Goal: Task Accomplishment & Management: Use online tool/utility

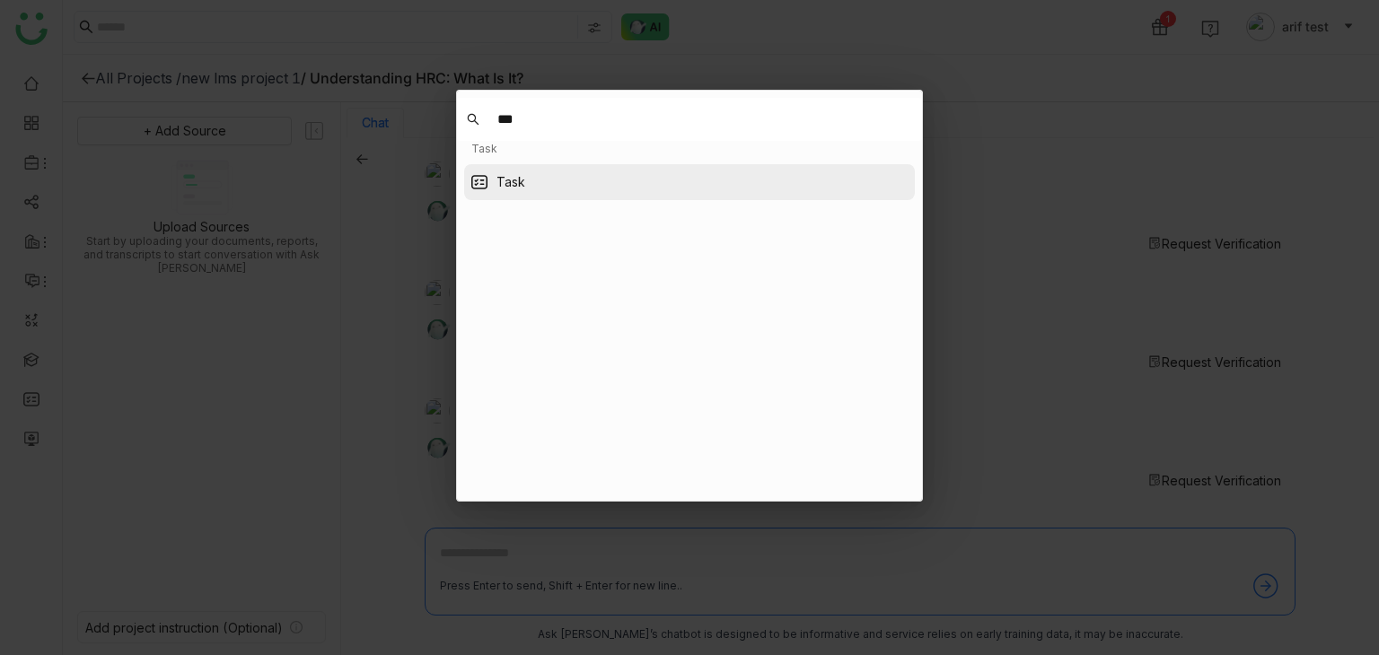
type input "***"
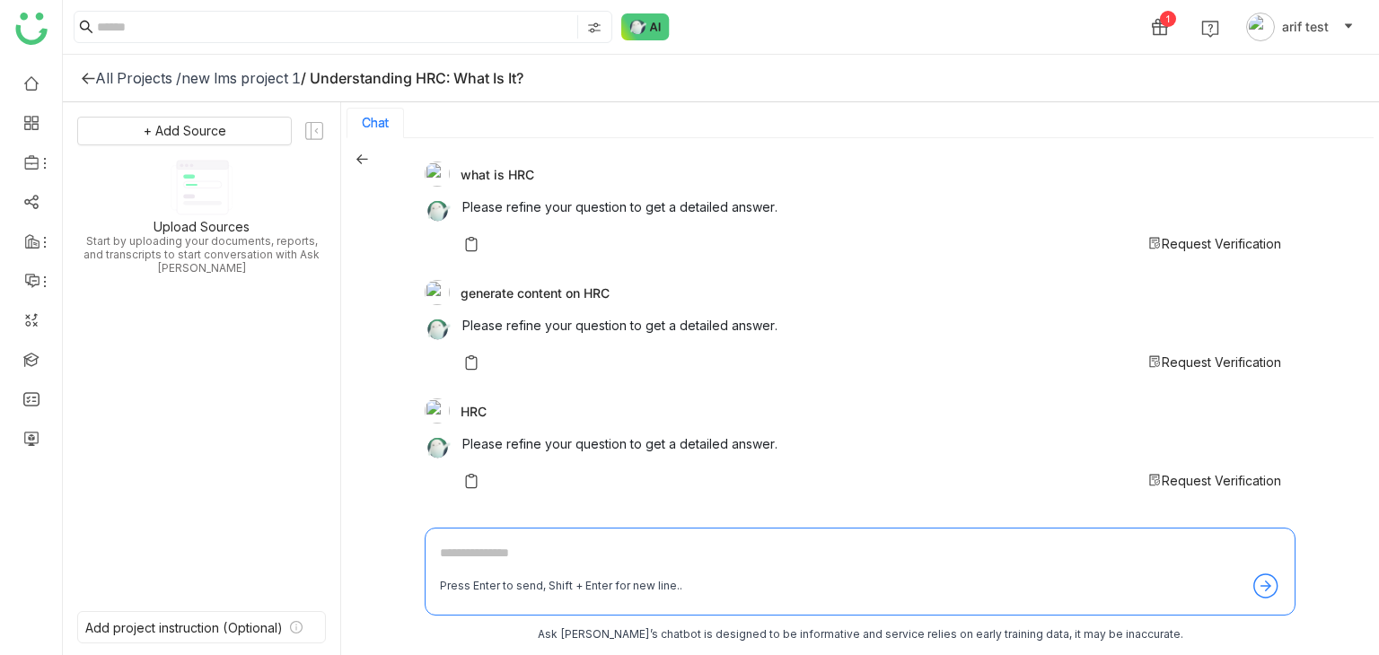
click at [363, 160] on icon at bounding box center [361, 159] width 13 height 13
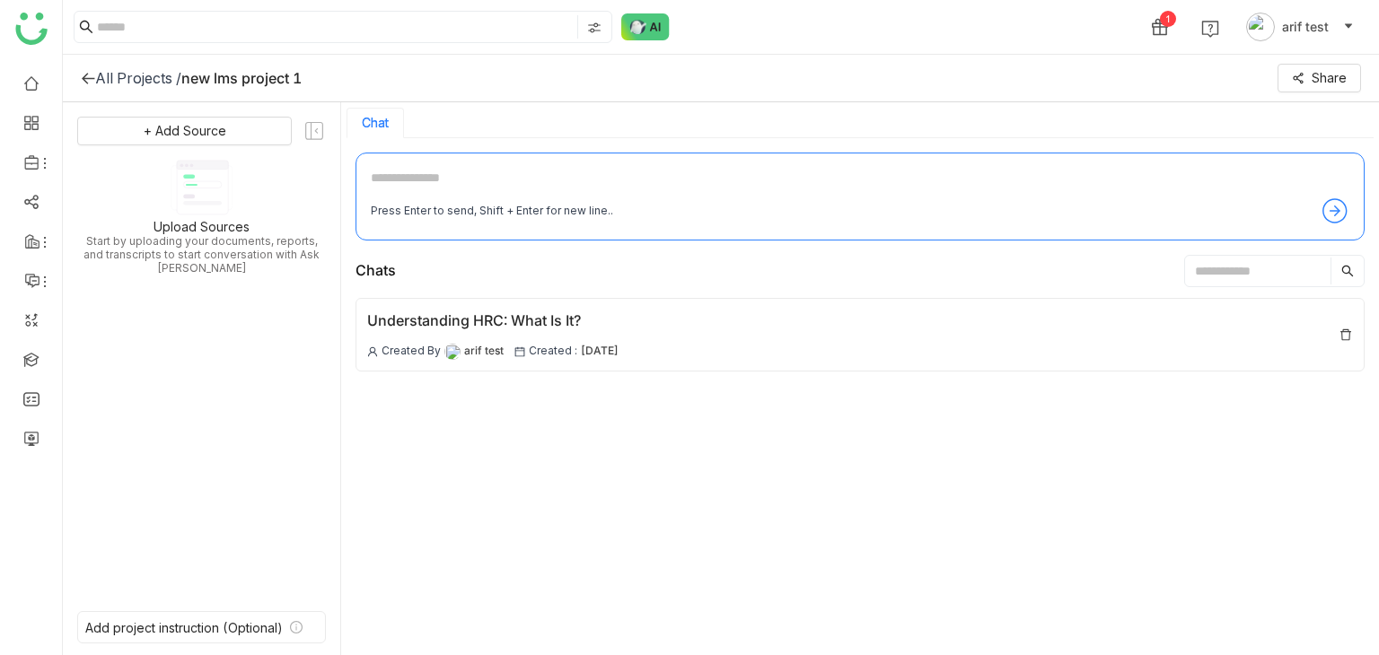
click at [75, 71] on div "All Projects / new lms project 1 Share" at bounding box center [721, 79] width 1316 height 48
click at [78, 71] on div "All Projects / new lms project 1 Share" at bounding box center [721, 79] width 1316 height 48
click at [81, 71] on icon at bounding box center [88, 78] width 14 height 14
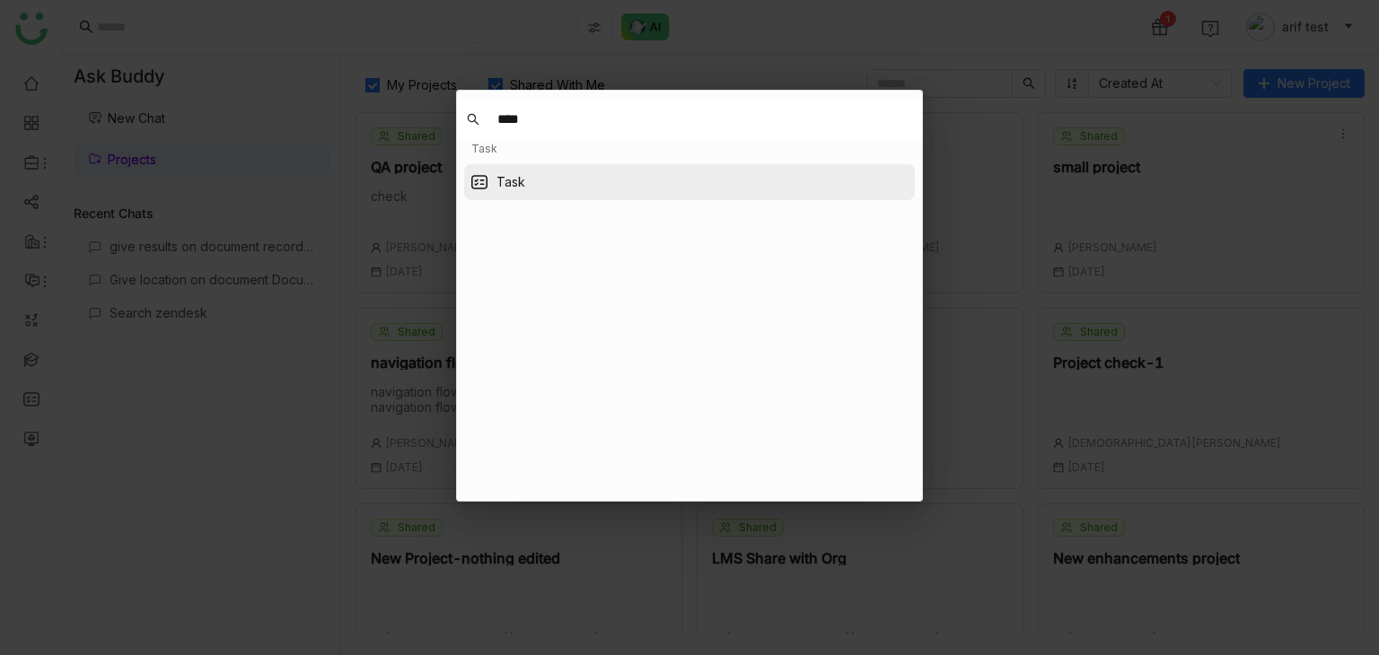
type input "****"
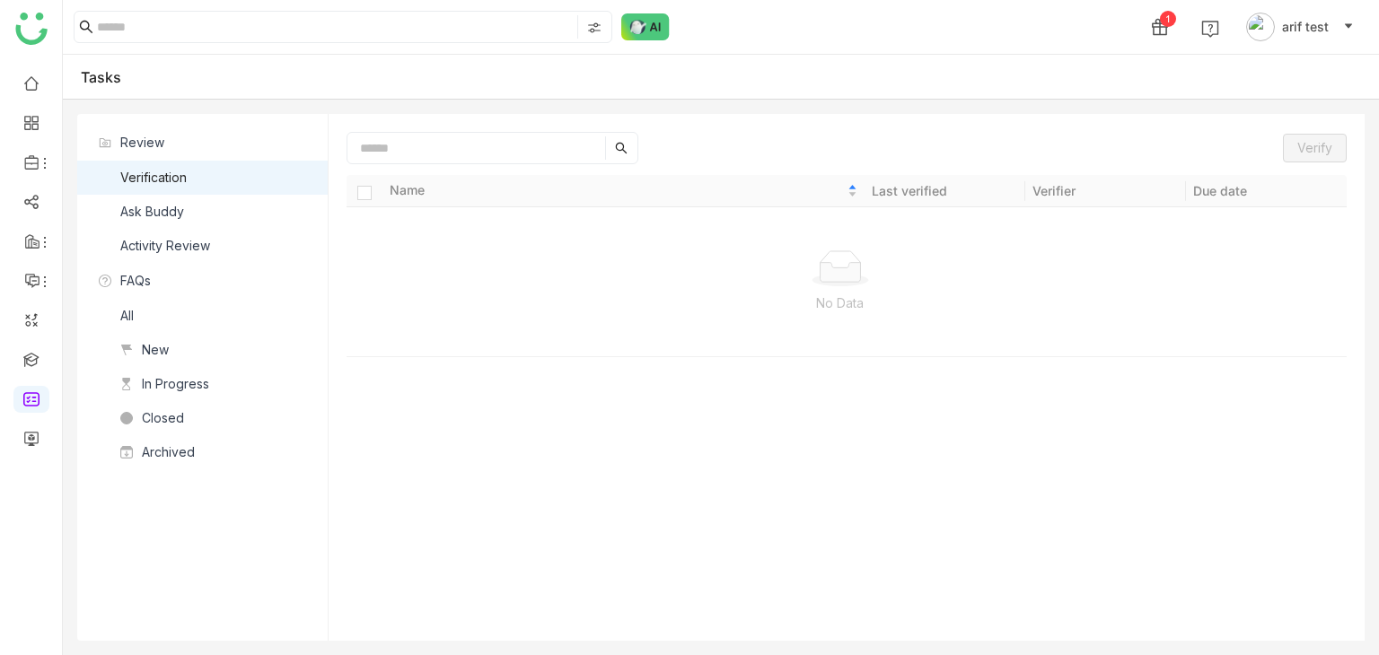
click at [194, 208] on nz-list-item "Ask Buddy" at bounding box center [202, 212] width 250 height 34
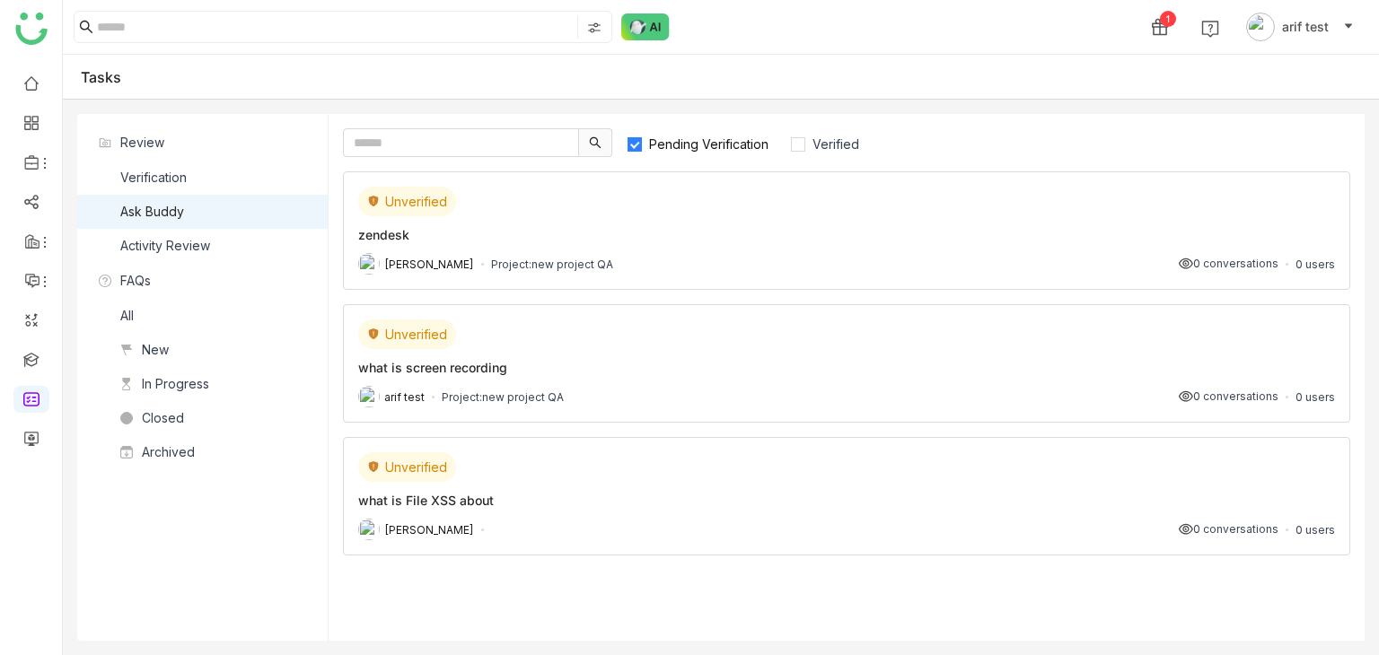
click at [732, 213] on div "Unverified" at bounding box center [846, 202] width 977 height 30
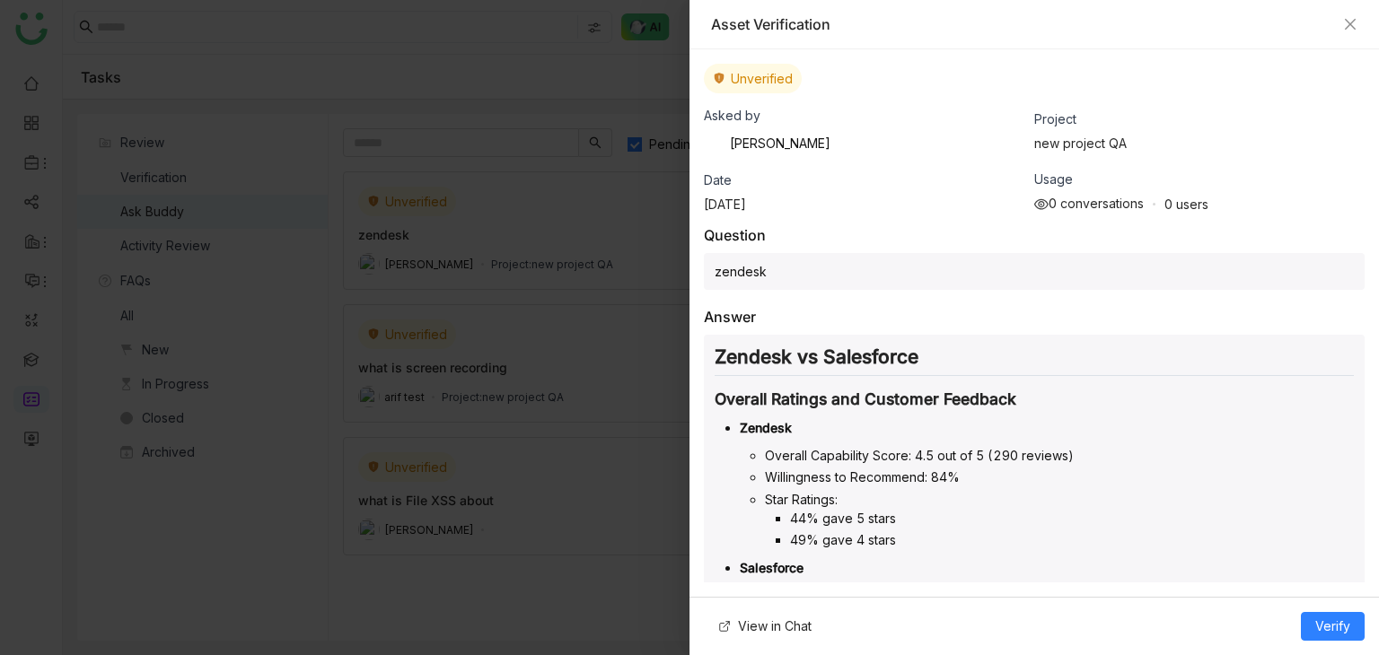
scroll to position [359, 0]
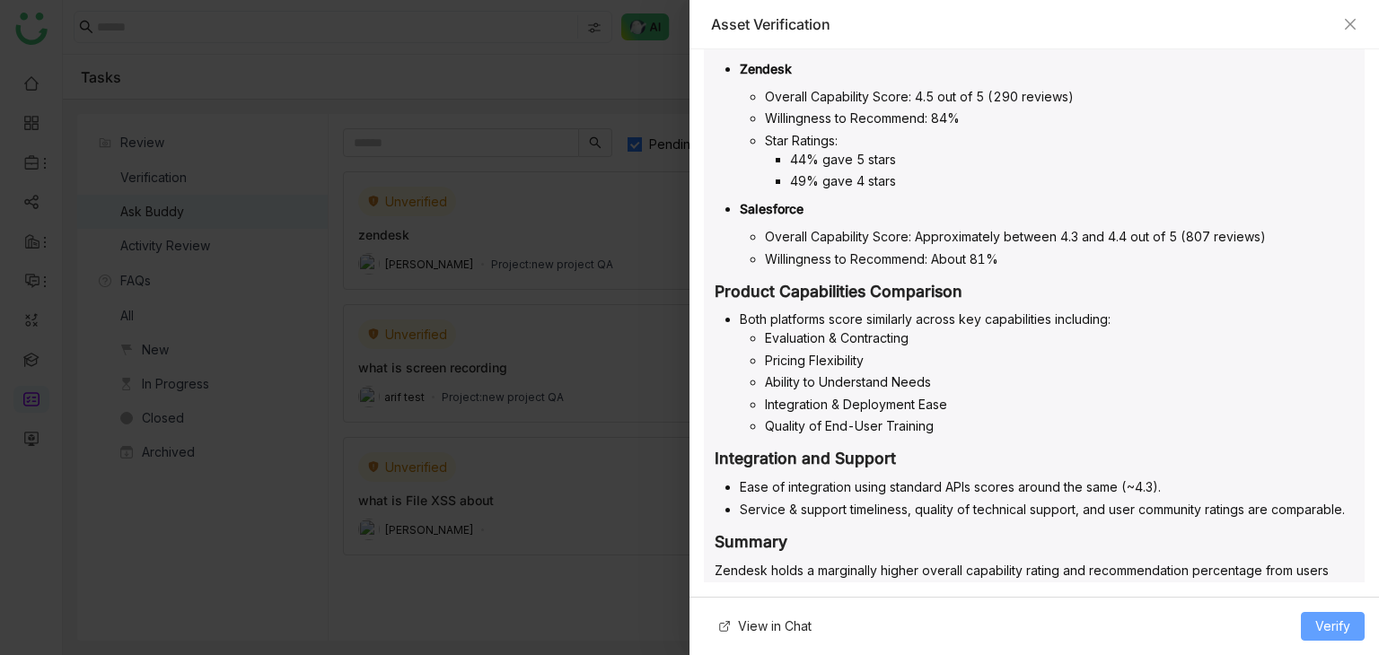
click at [1342, 622] on span "Verify" at bounding box center [1332, 627] width 35 height 20
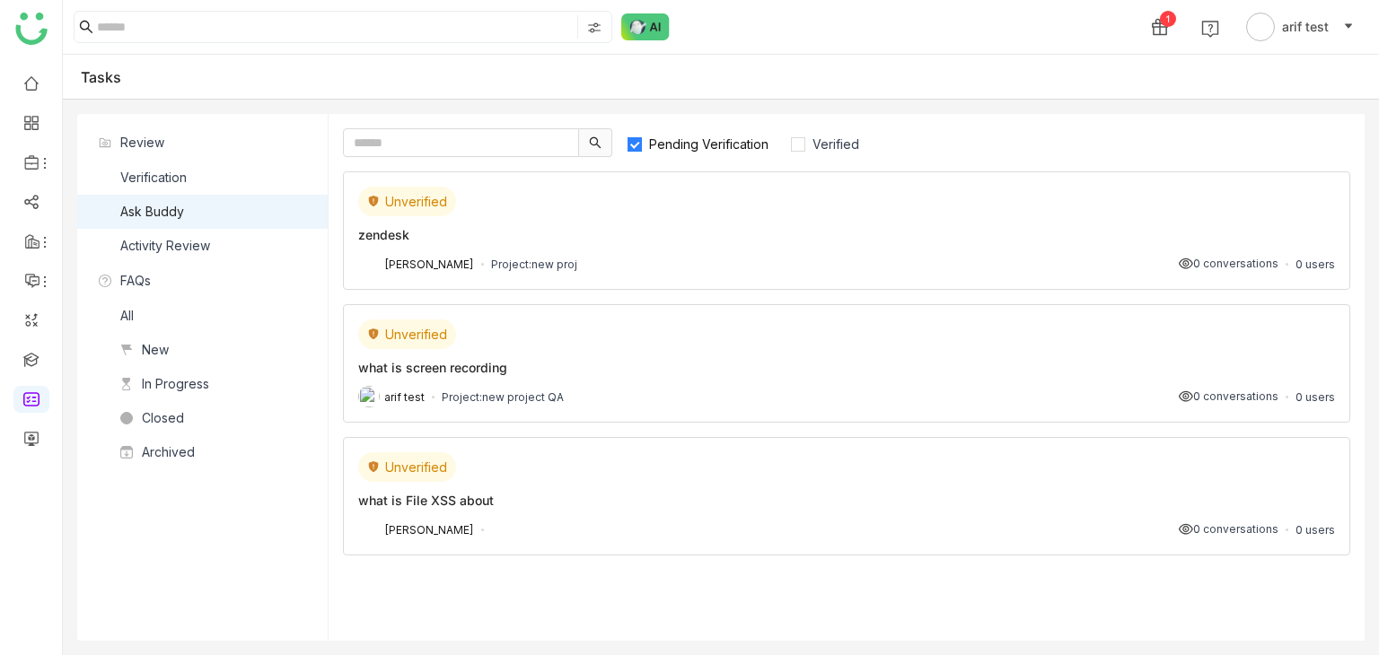
click at [549, 204] on div "Unverified" at bounding box center [846, 202] width 977 height 30
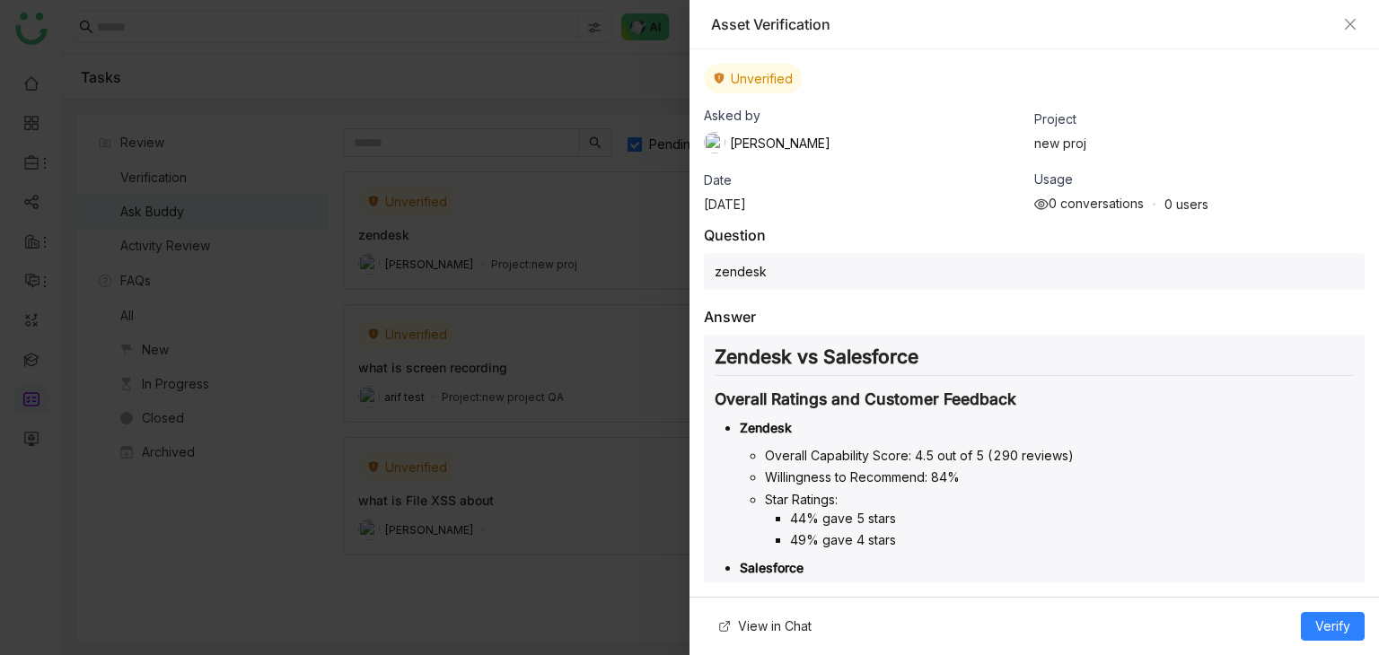
click at [346, 346] on div at bounding box center [689, 327] width 1379 height 655
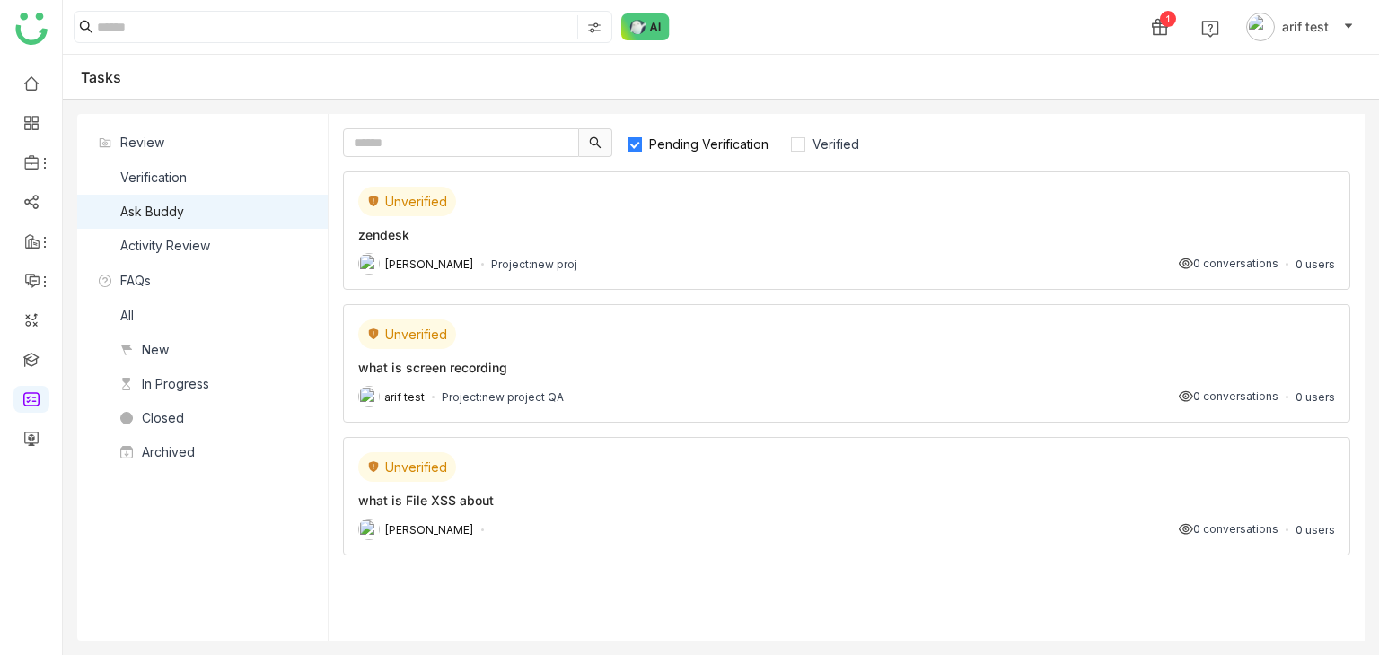
click at [751, 239] on div "zendesk" at bounding box center [846, 234] width 977 height 19
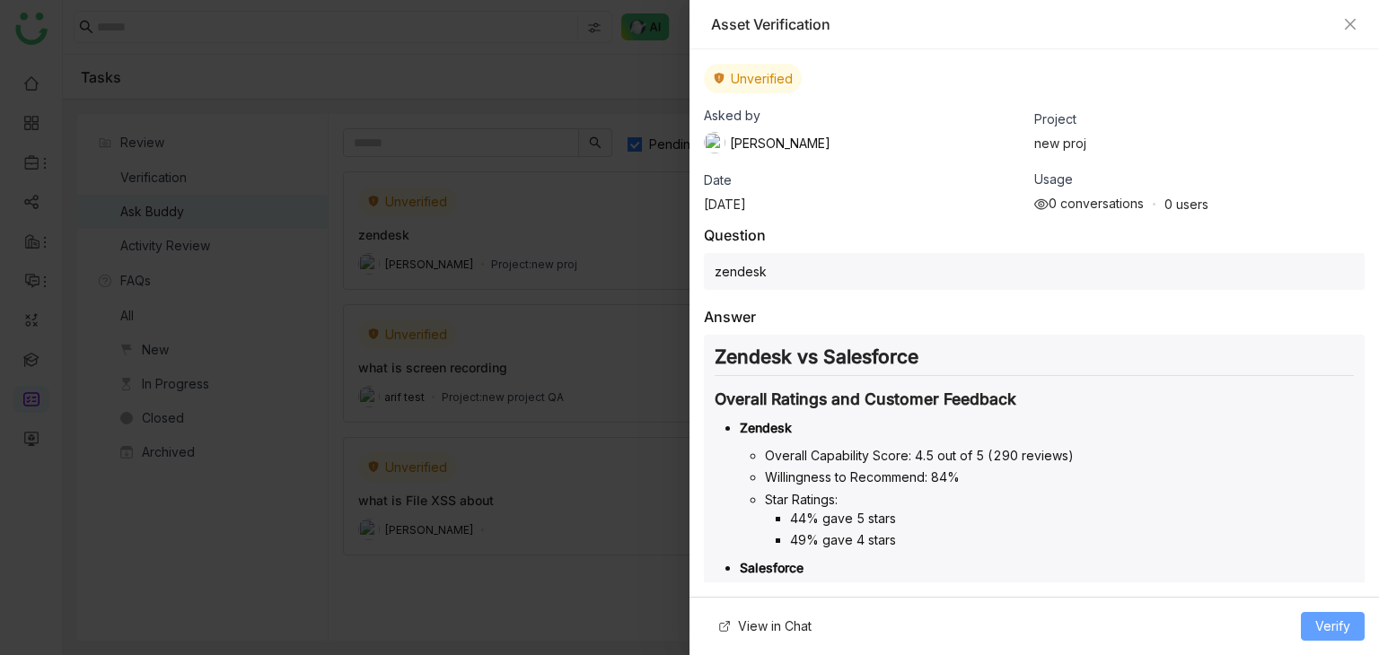
click at [1338, 624] on span "Verify" at bounding box center [1332, 627] width 35 height 20
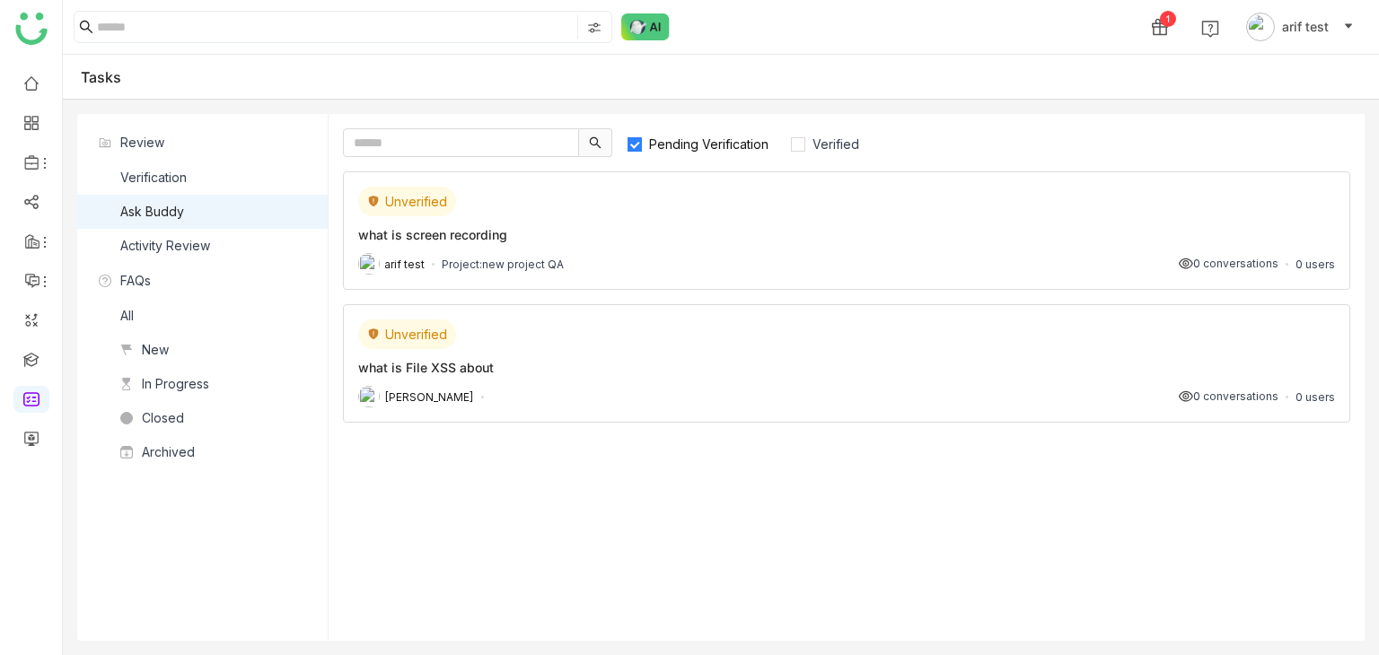
click at [959, 270] on div "arif test Project: new project QA 0 conversations 0 users" at bounding box center [846, 264] width 977 height 22
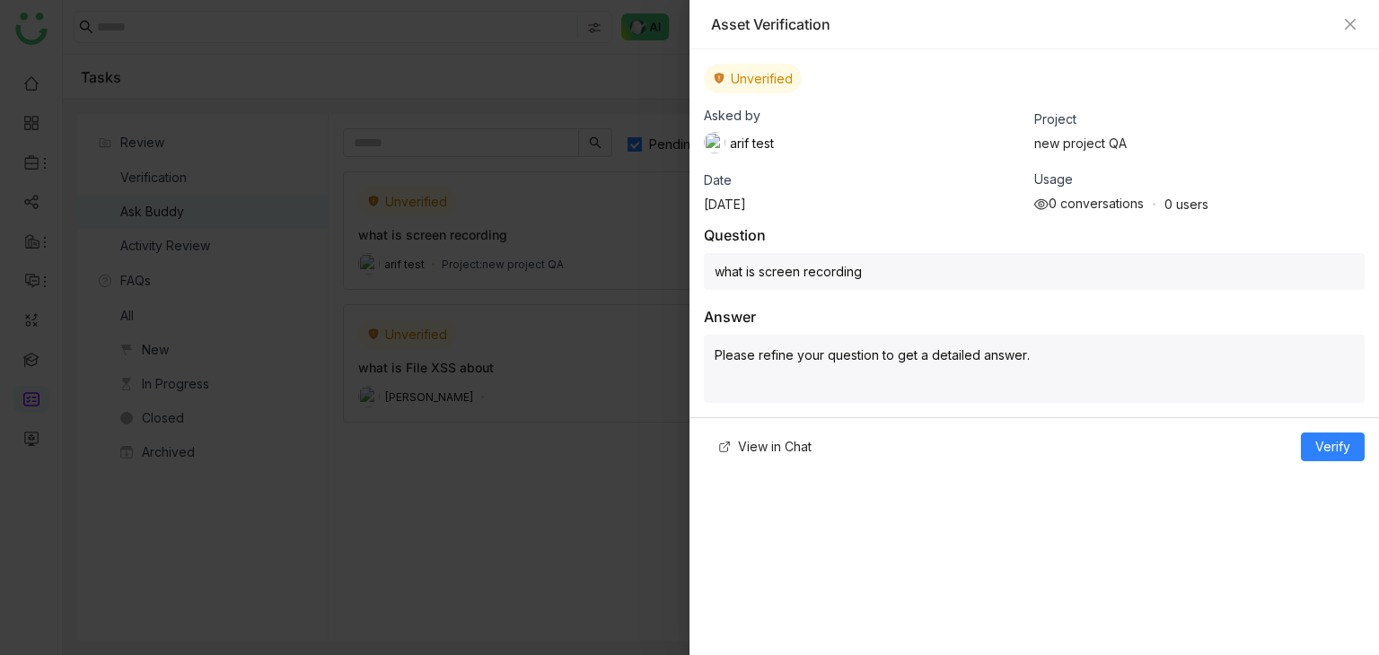
click at [1341, 22] on div "Asset Verification" at bounding box center [1034, 24] width 646 height 20
click at [1347, 22] on icon "Close" at bounding box center [1350, 24] width 14 height 14
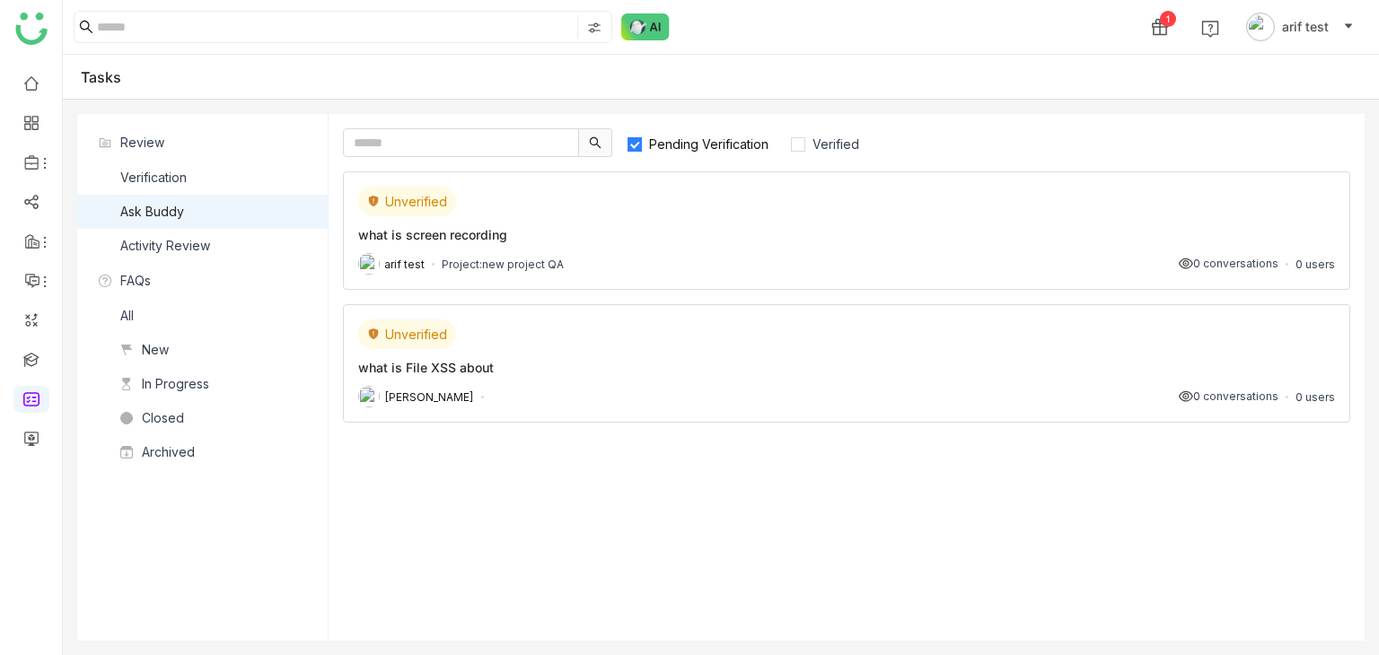
click at [736, 149] on span "Pending Verification" at bounding box center [709, 143] width 134 height 15
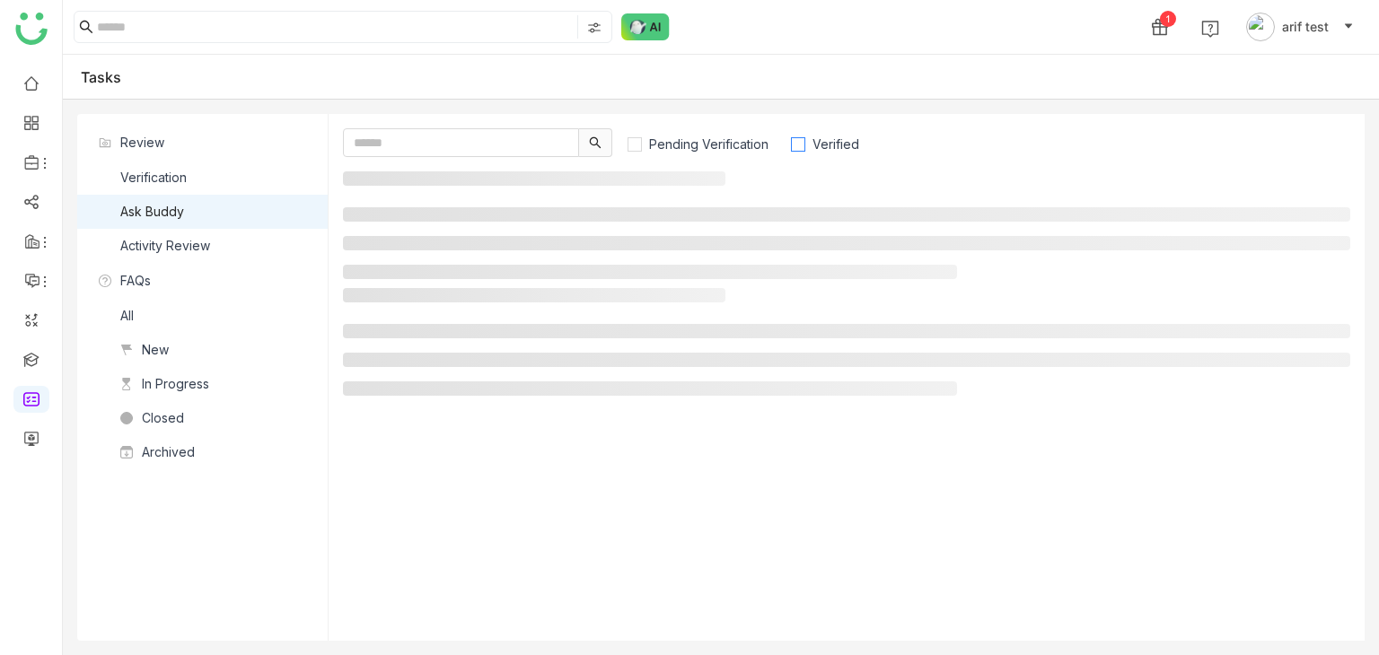
click at [815, 147] on span "Verified" at bounding box center [835, 143] width 61 height 15
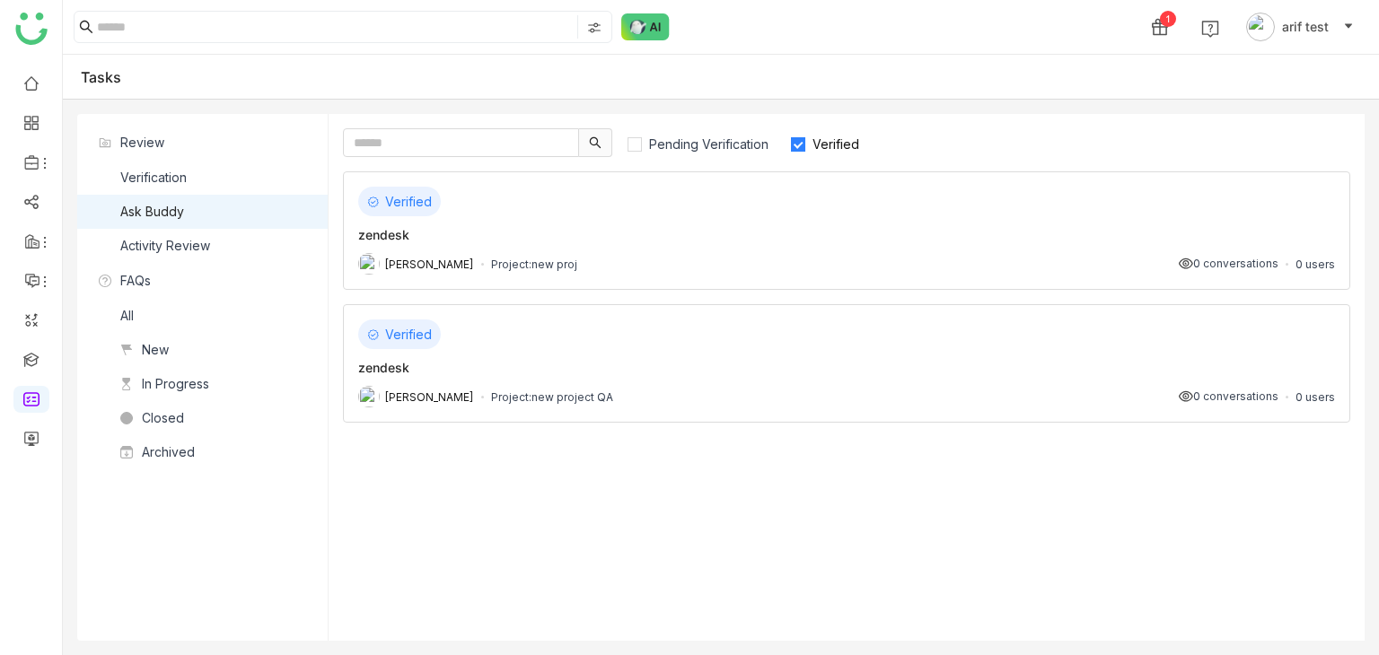
click at [646, 235] on div "zendesk" at bounding box center [846, 234] width 977 height 19
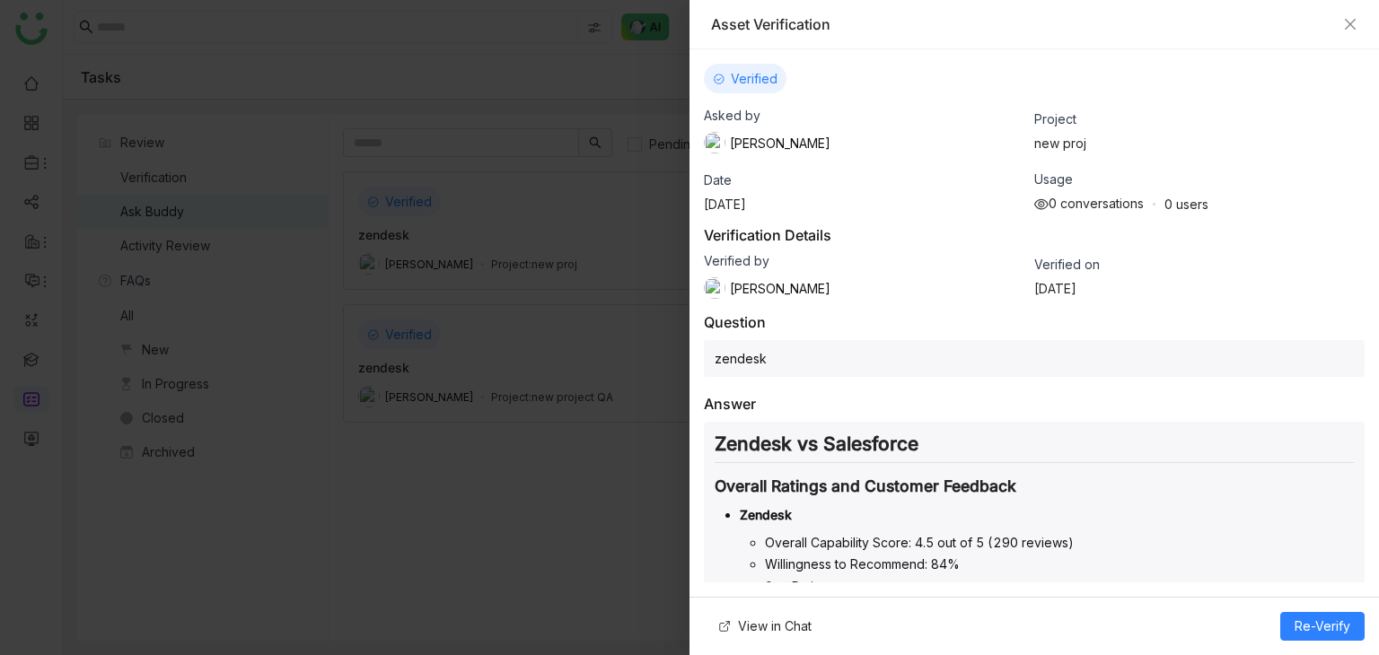
click at [1305, 604] on div "View in Chat Re-Verify" at bounding box center [1033, 626] width 689 height 58
click at [1310, 619] on span "Re-Verify" at bounding box center [1322, 627] width 56 height 20
click at [1289, 626] on button "Re-Verify" at bounding box center [1322, 626] width 84 height 29
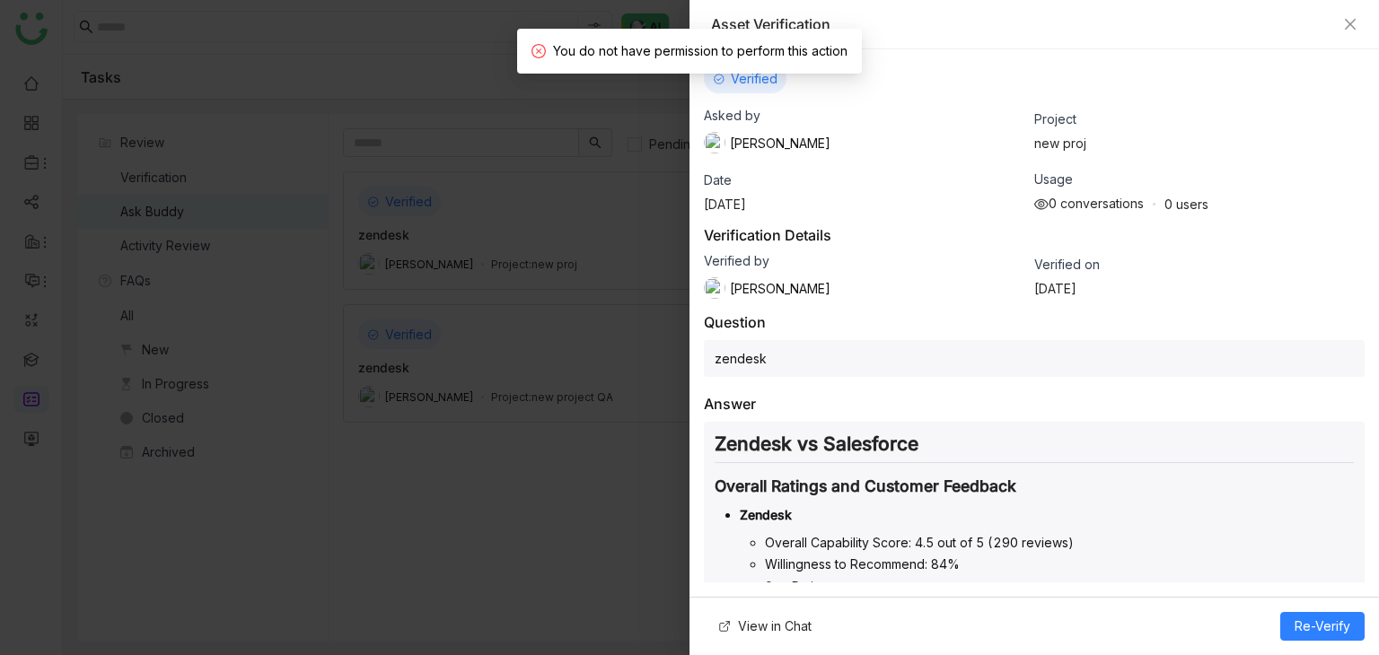
click at [1082, 267] on span "Verified on" at bounding box center [1067, 264] width 66 height 15
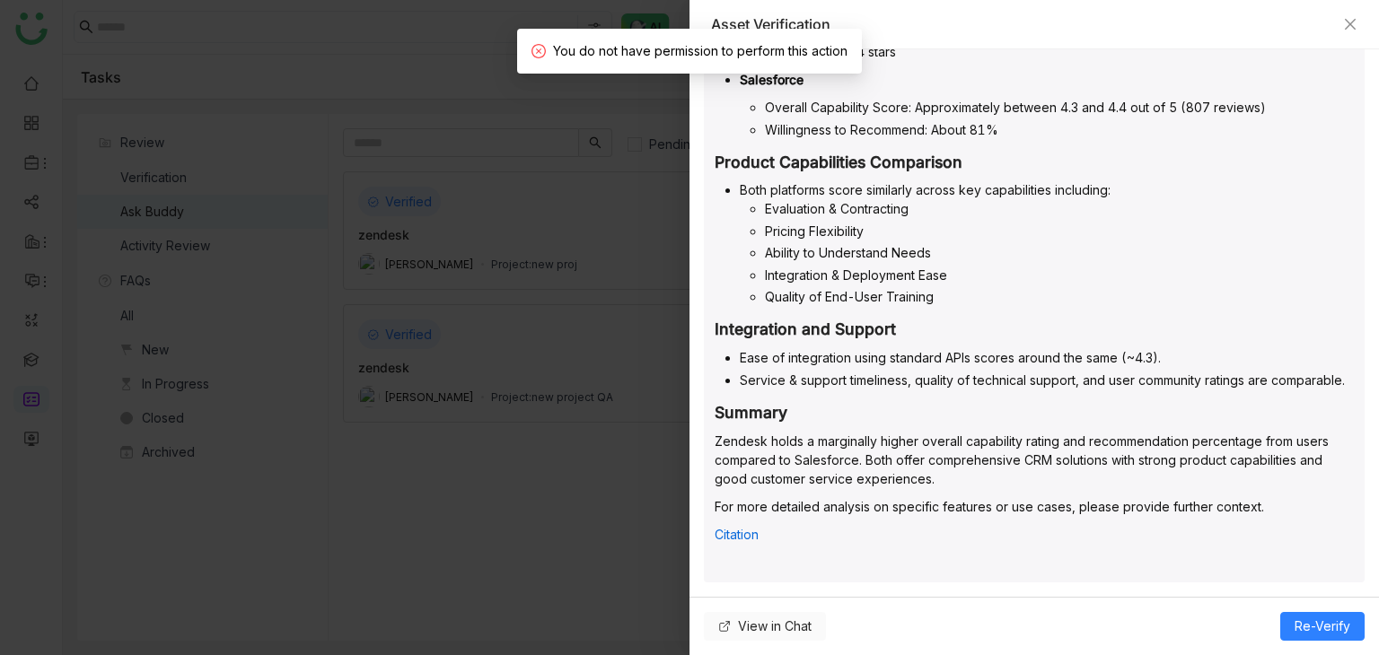
click at [781, 618] on span "View in Chat" at bounding box center [775, 627] width 74 height 20
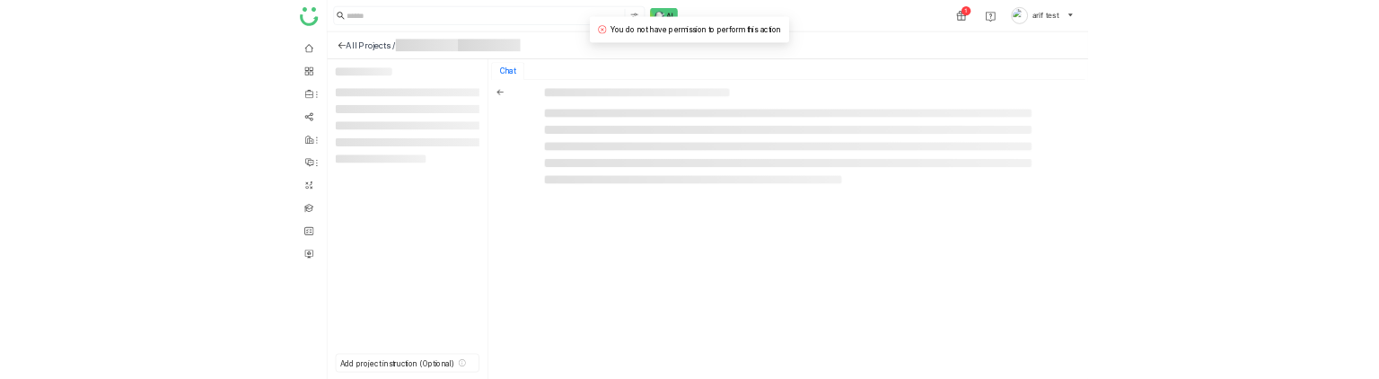
scroll to position [571, 0]
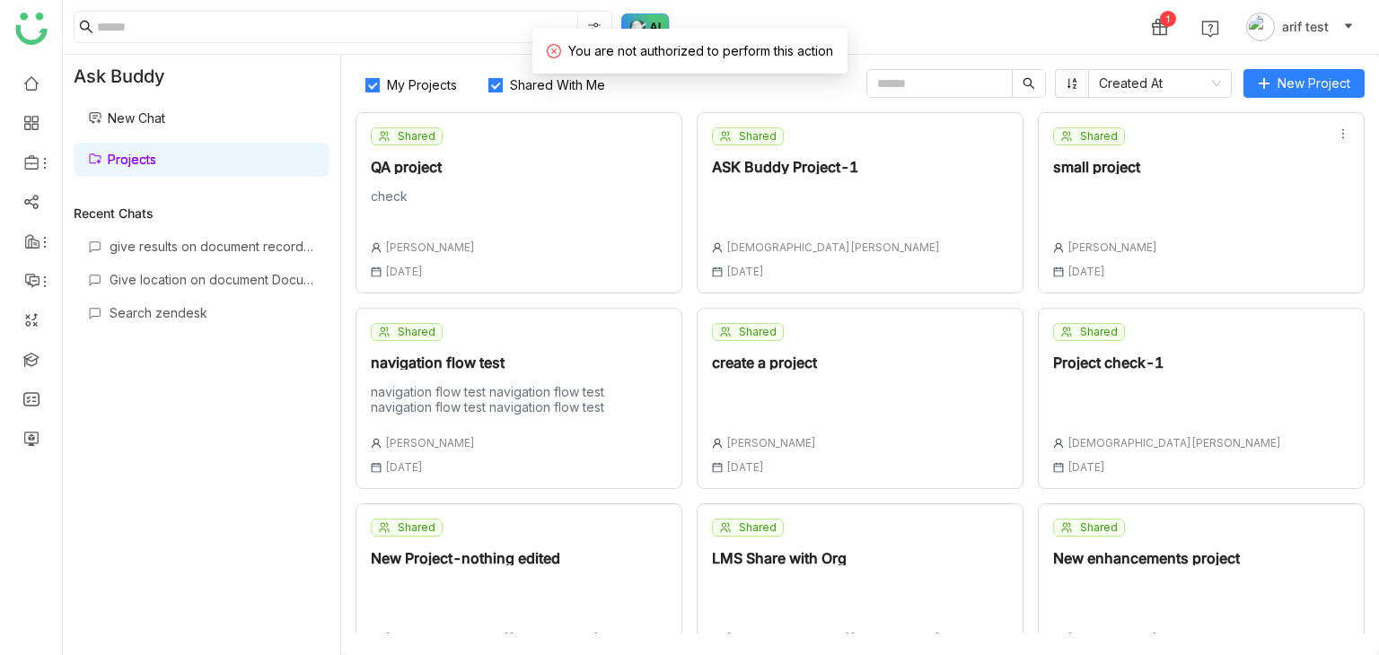
click at [659, 15] on img at bounding box center [645, 26] width 48 height 27
click at [21, 6] on div at bounding box center [31, 327] width 62 height 655
click at [33, 145] on ul at bounding box center [31, 260] width 62 height 407
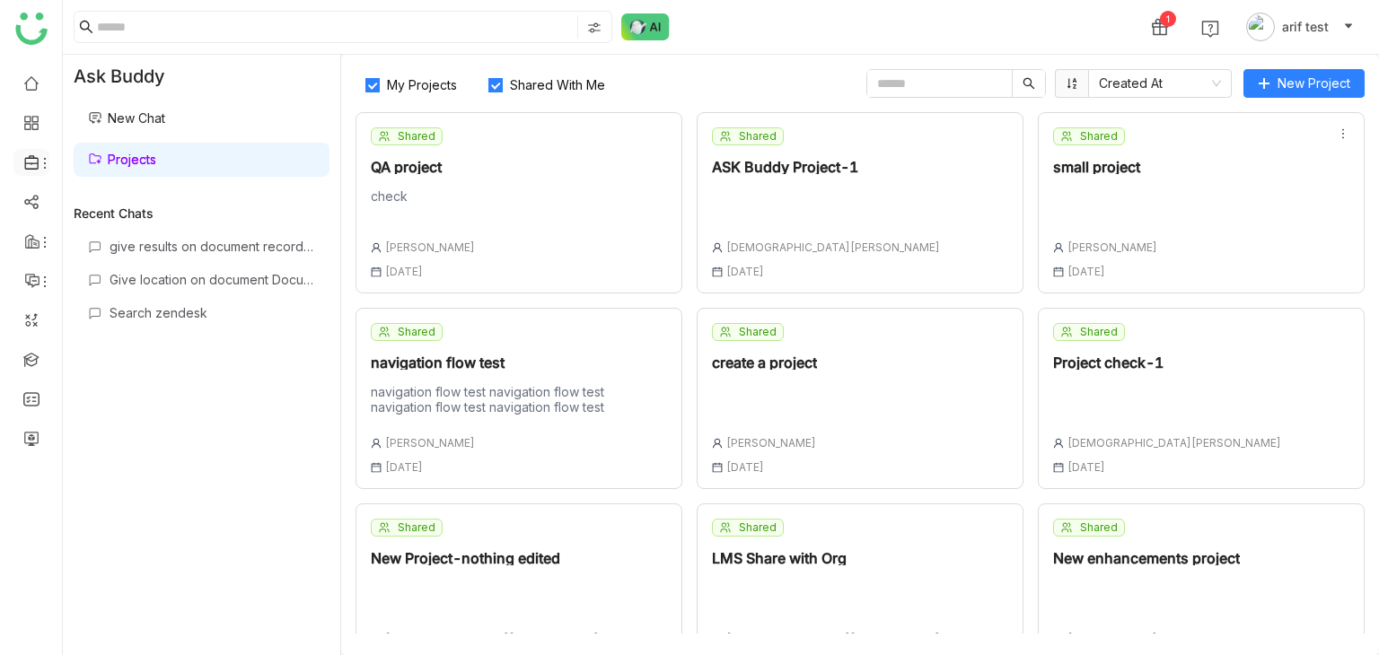
click at [33, 152] on li at bounding box center [31, 162] width 36 height 27
click at [33, 166] on icon at bounding box center [32, 162] width 16 height 16
click at [122, 272] on link "Library" at bounding box center [124, 265] width 117 height 13
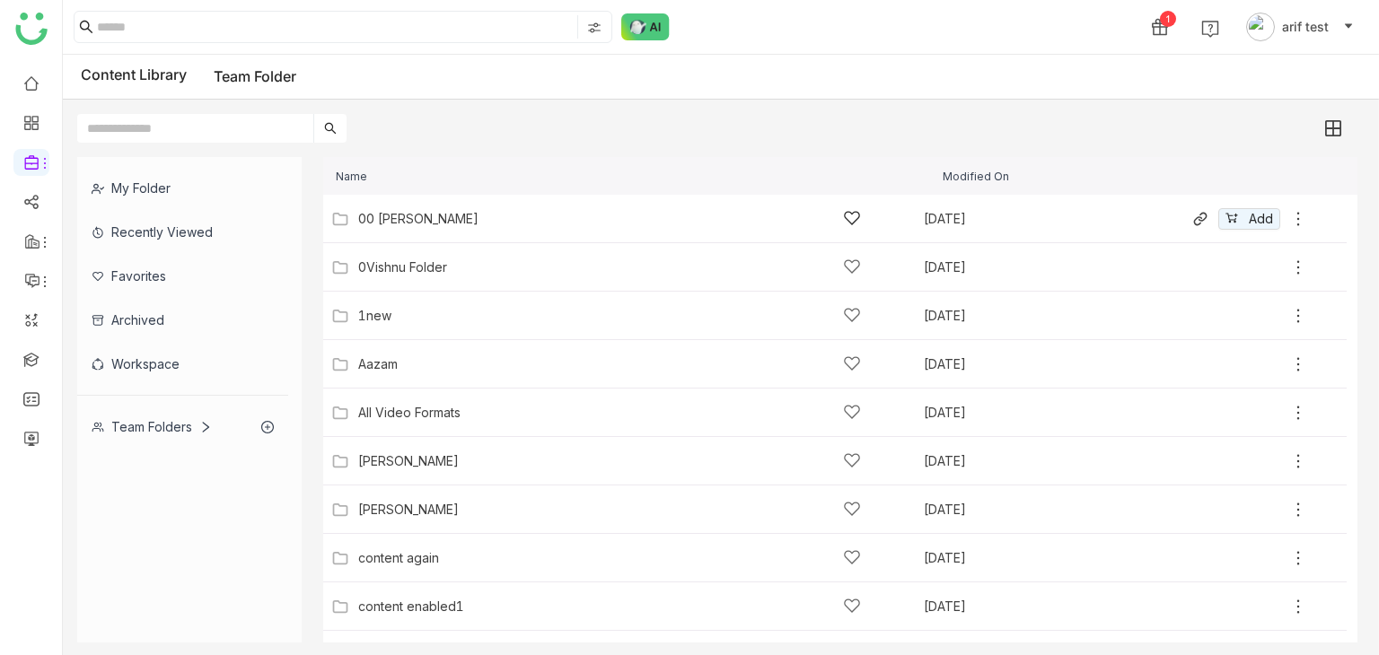
click at [653, 213] on div "00 Arif Folder" at bounding box center [609, 218] width 503 height 19
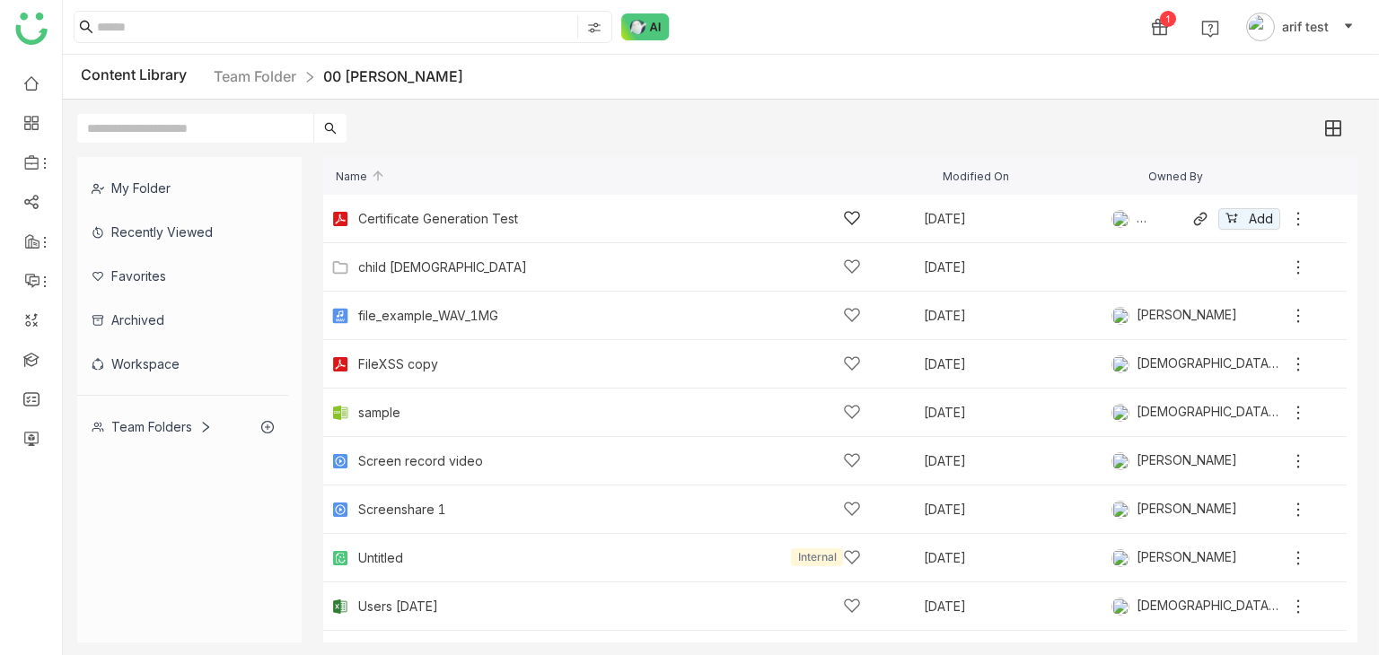
click at [1293, 214] on icon at bounding box center [1298, 219] width 18 height 18
click at [402, 274] on div "child 1" at bounding box center [609, 267] width 503 height 19
click at [1303, 259] on icon at bounding box center [1298, 267] width 18 height 18
click at [1296, 269] on icon at bounding box center [1298, 267] width 18 height 18
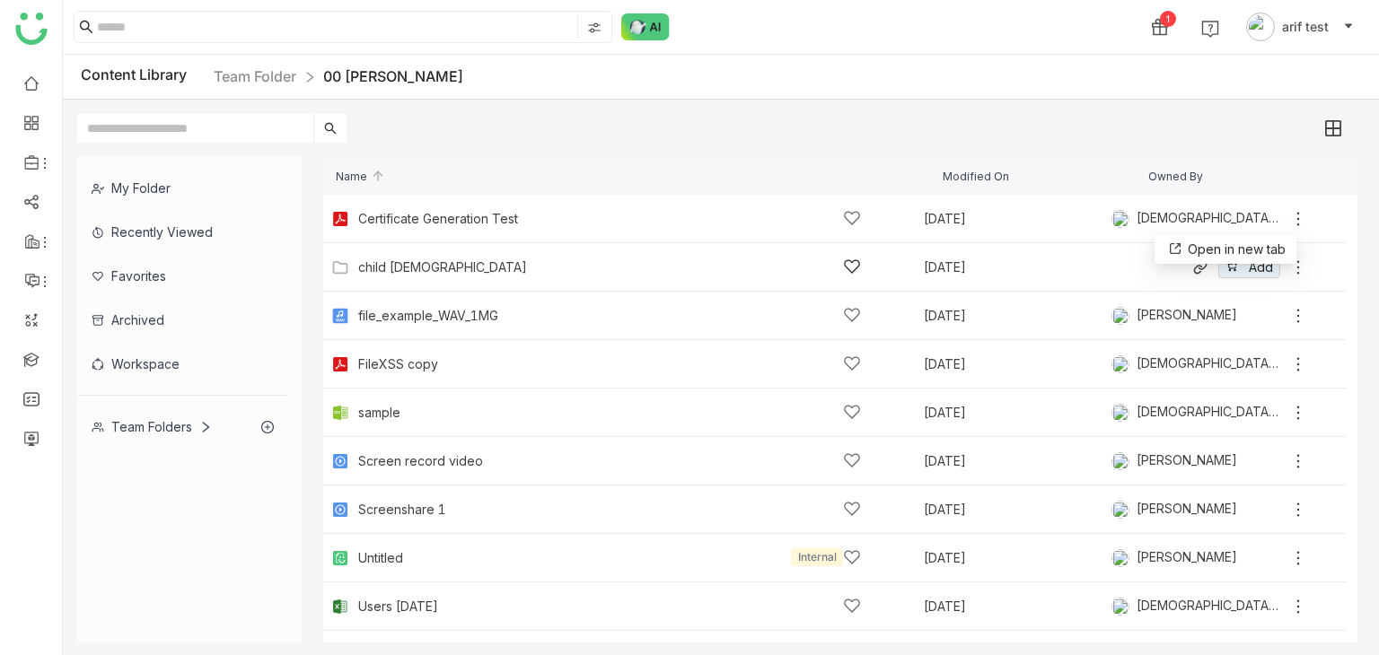
click at [1296, 269] on icon at bounding box center [1298, 267] width 18 height 18
click at [523, 281] on div "child 1 Aug 18, 2025 Add" at bounding box center [817, 267] width 980 height 28
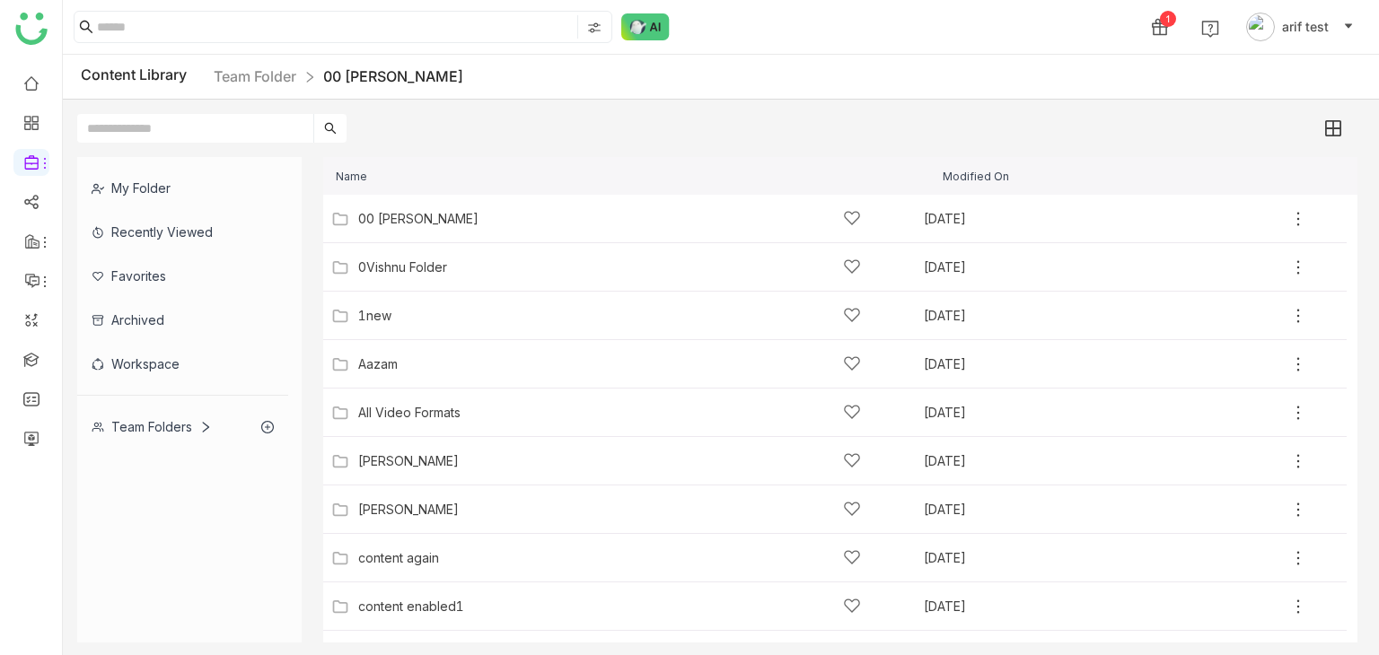
click at [768, 651] on div "My Folder Recently Viewed Favorites Archived Workspace Team Folders Name Modifi…" at bounding box center [721, 400] width 1316 height 514
click at [601, 163] on div "Name Modified On" at bounding box center [840, 176] width 1034 height 38
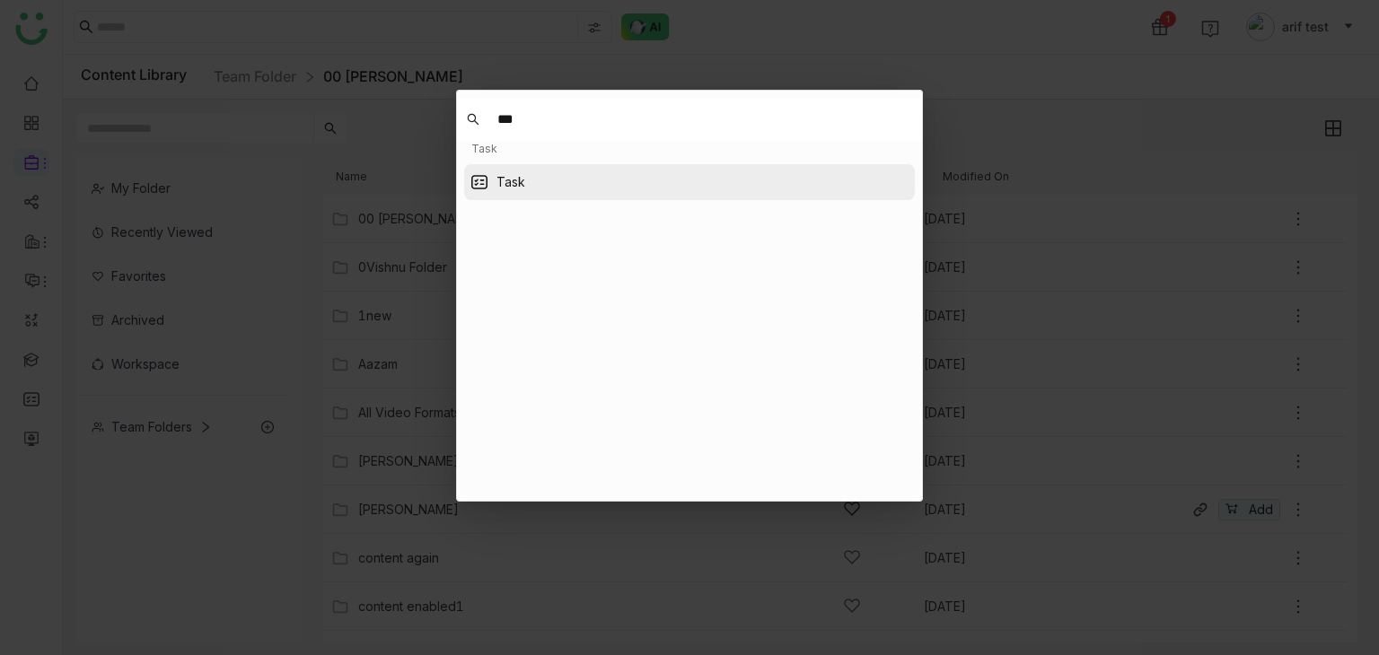
type input "***"
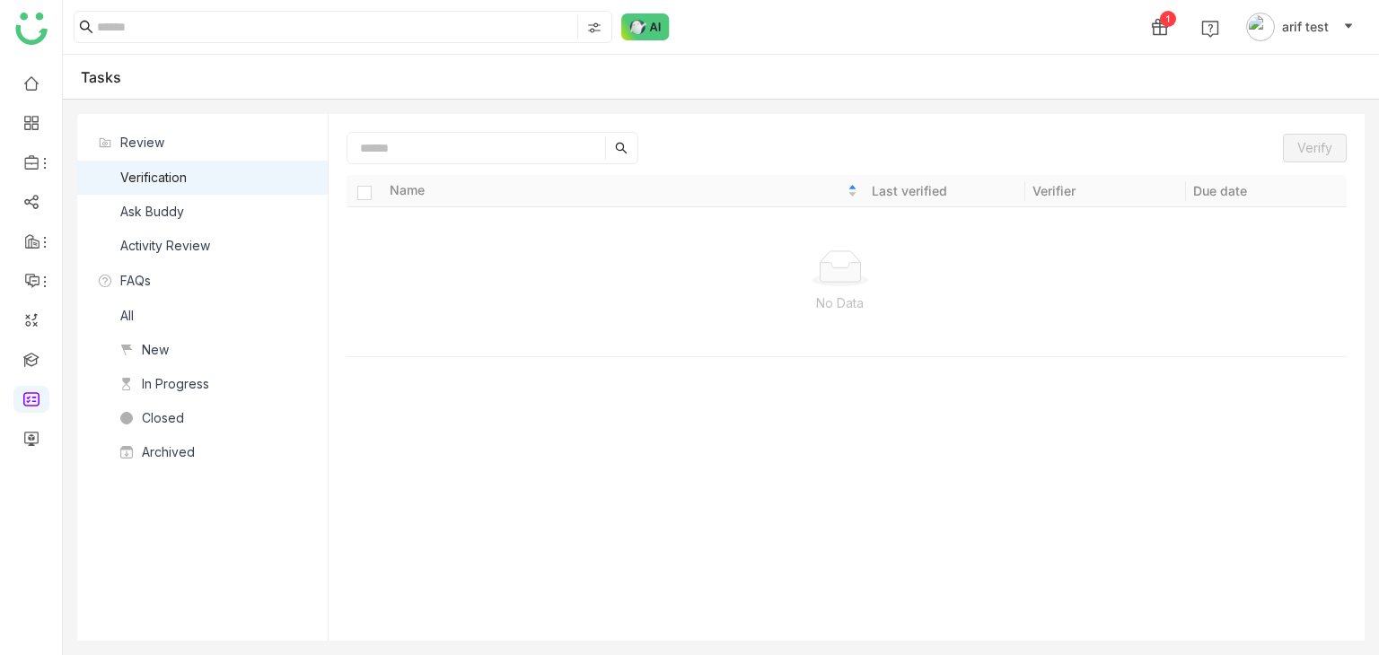
click at [184, 213] on nz-list-item "Ask Buddy" at bounding box center [202, 212] width 250 height 34
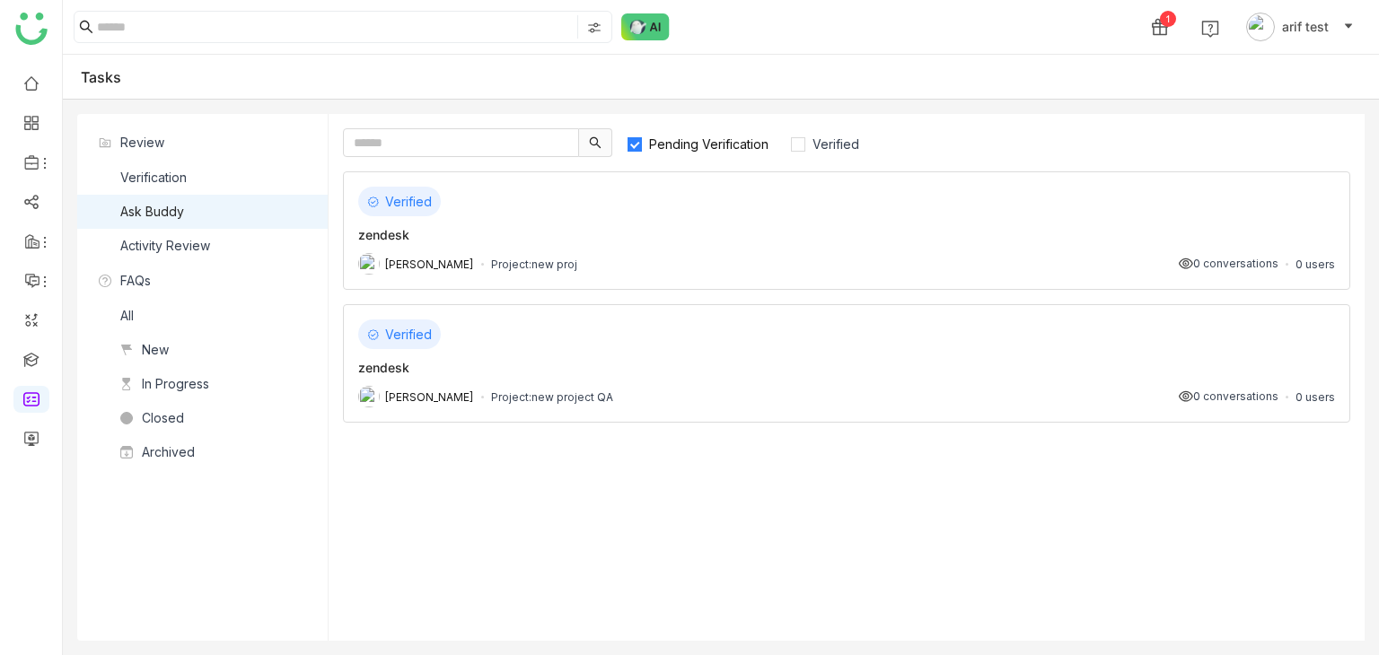
click at [524, 241] on div "zendesk" at bounding box center [846, 234] width 977 height 19
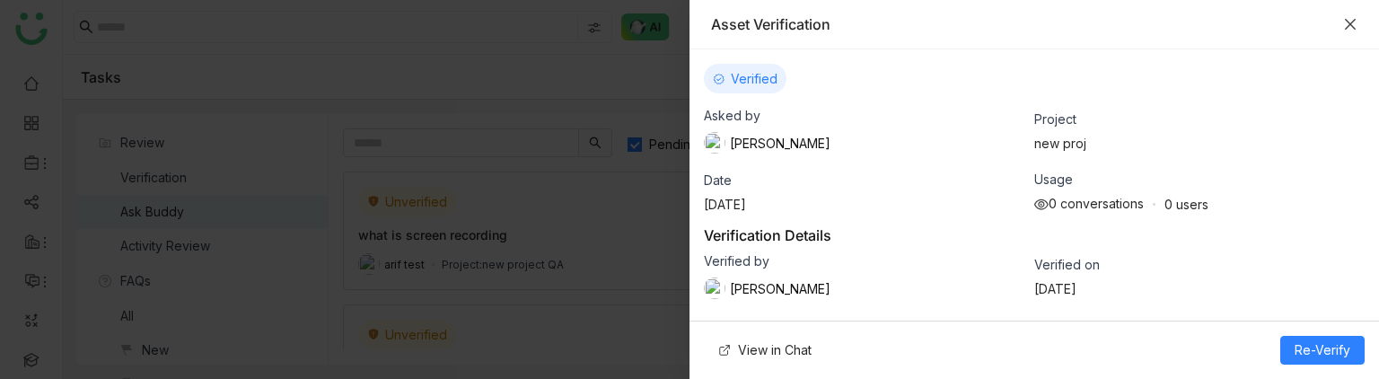
click at [1354, 26] on icon "Close" at bounding box center [1350, 24] width 14 height 14
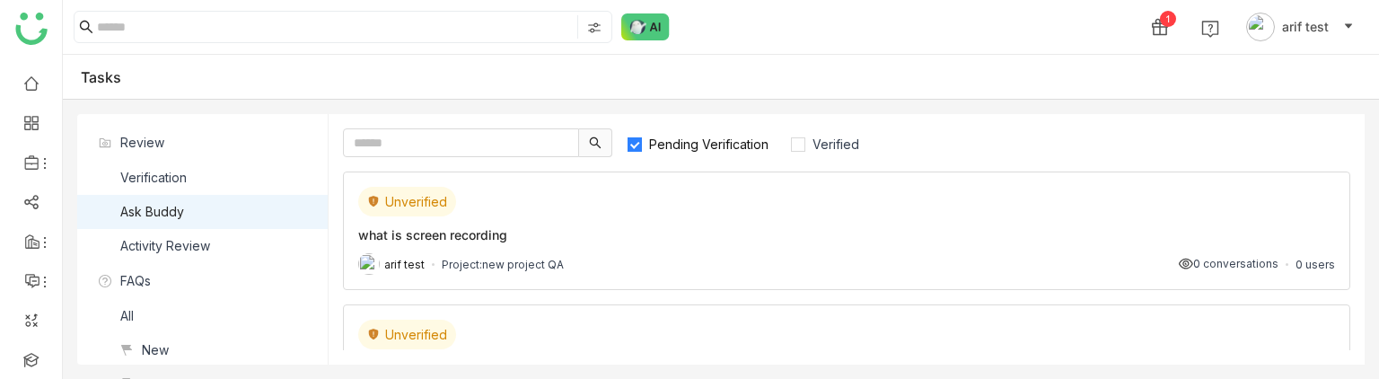
click at [698, 147] on span "Pending Verification" at bounding box center [709, 143] width 134 height 15
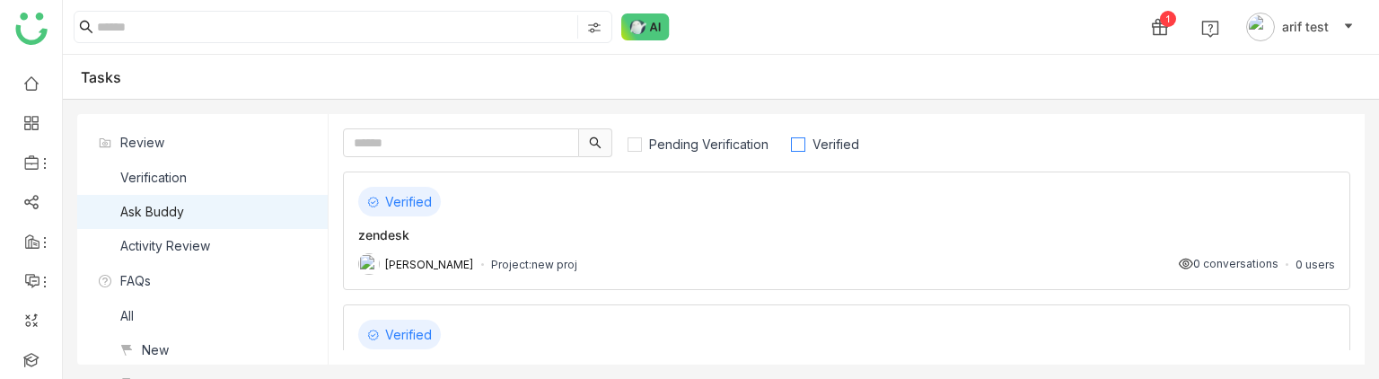
click at [816, 141] on span "Verified" at bounding box center [835, 143] width 61 height 15
click at [591, 230] on div "zendesk" at bounding box center [846, 234] width 977 height 19
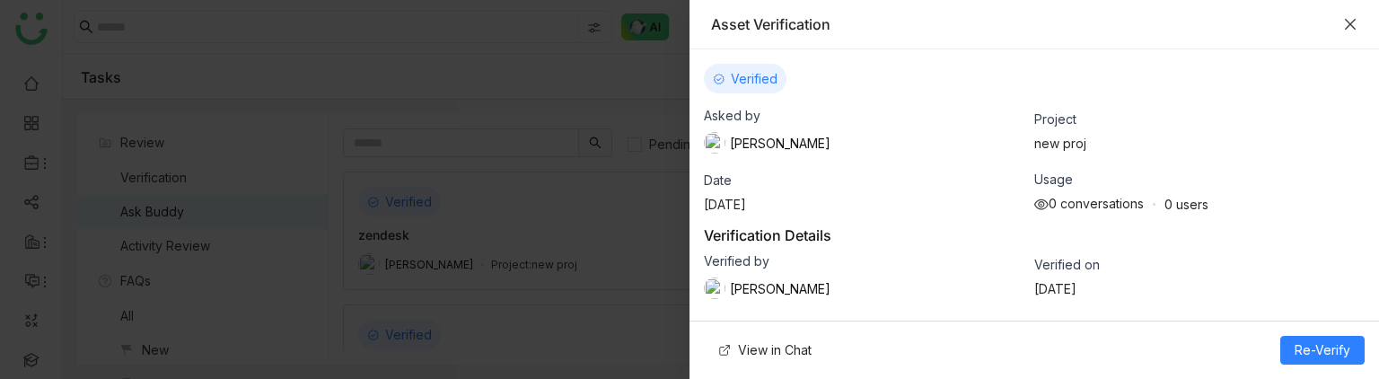
click at [1346, 30] on icon "Close" at bounding box center [1350, 24] width 14 height 14
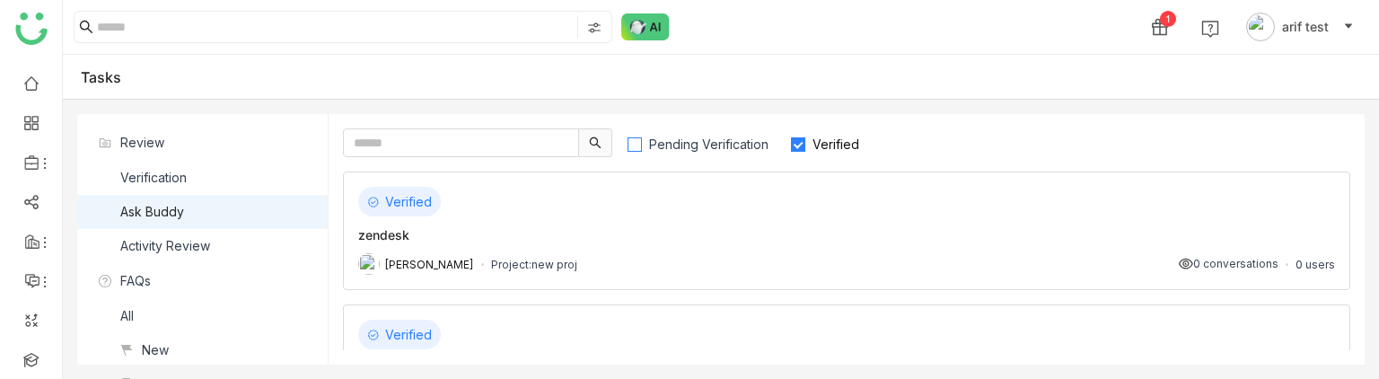
click at [723, 152] on label "Pending Verification" at bounding box center [705, 142] width 159 height 29
click at [832, 145] on span "Verified" at bounding box center [835, 143] width 61 height 15
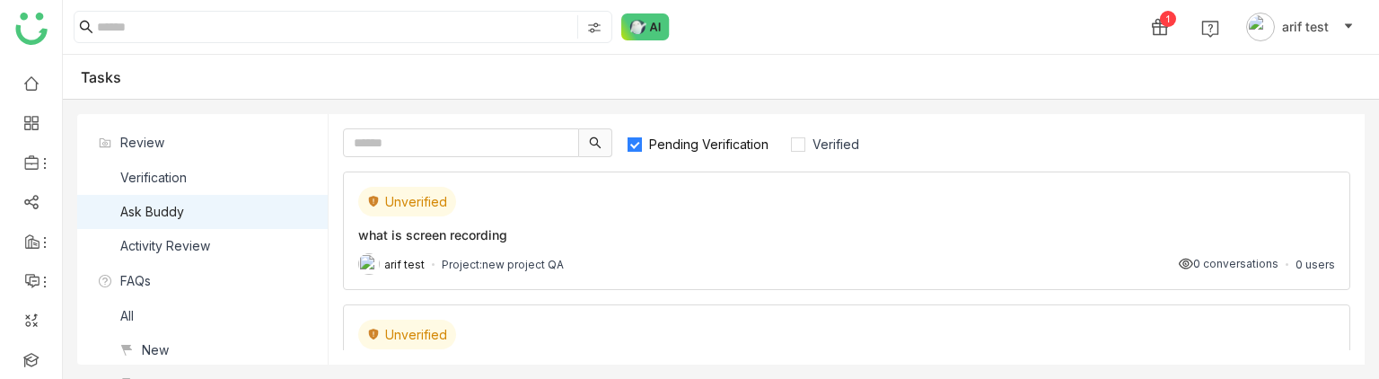
click at [590, 214] on div "Unverified" at bounding box center [846, 202] width 977 height 30
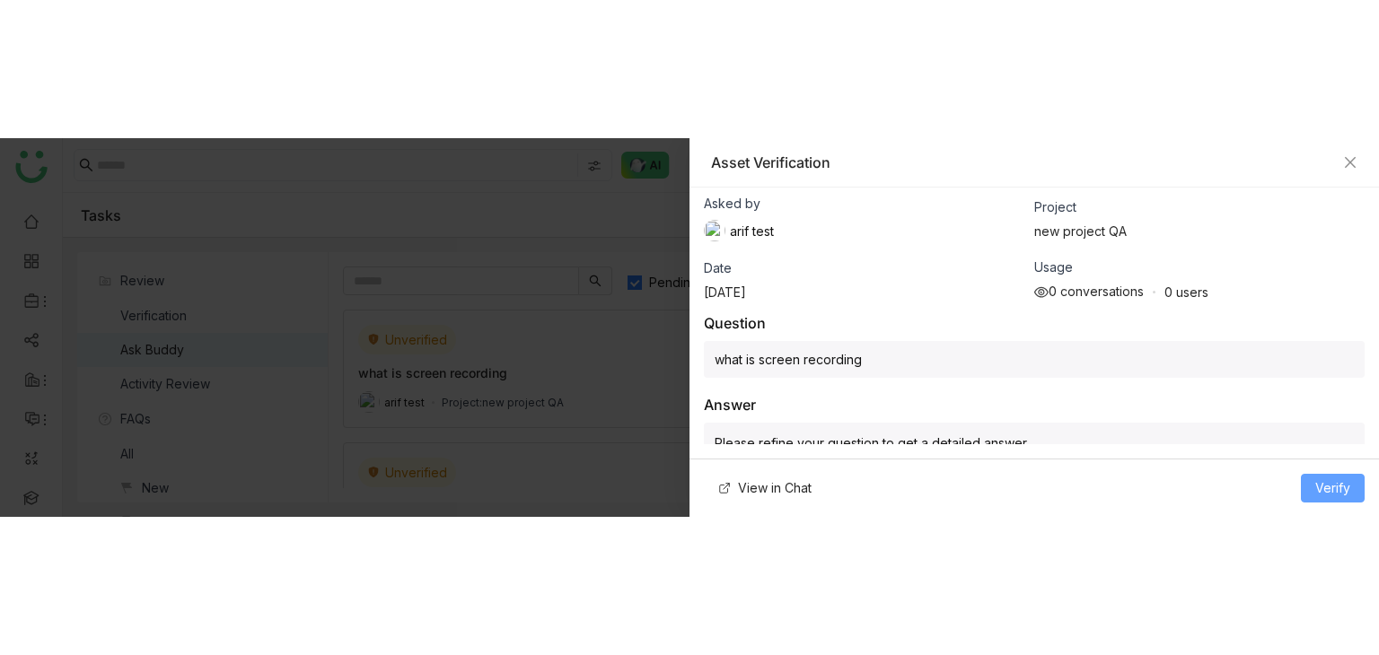
scroll to position [93, 0]
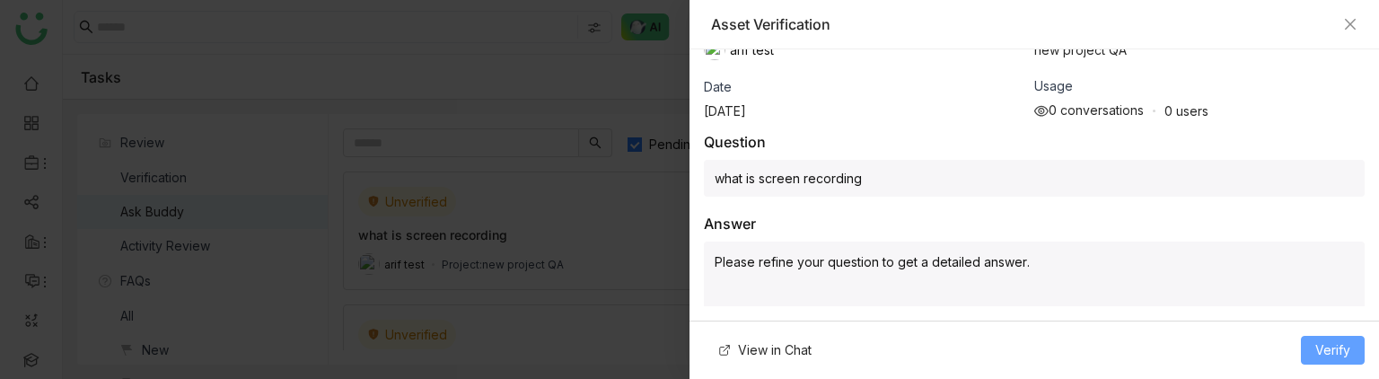
click at [1345, 345] on span "Verify" at bounding box center [1332, 350] width 35 height 20
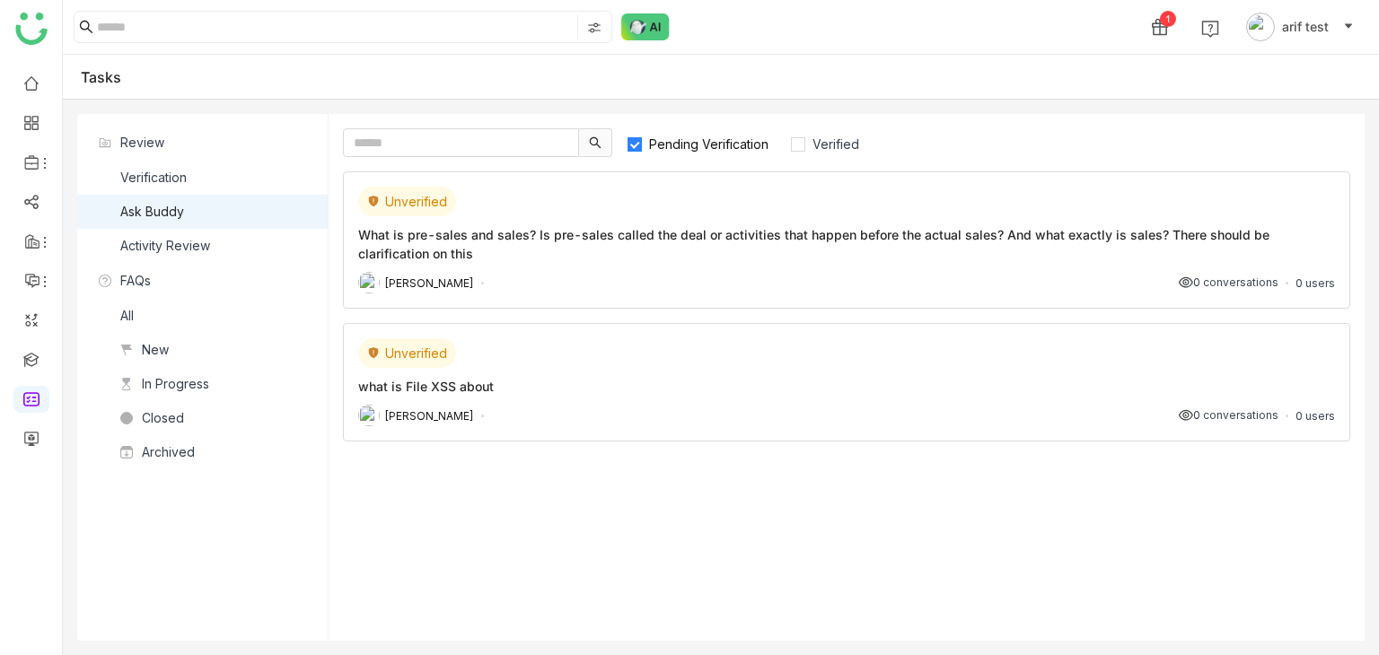
click at [560, 265] on div "Unverified What is pre-sales and sales? Is pre-sales called the deal or activit…" at bounding box center [846, 239] width 1007 height 137
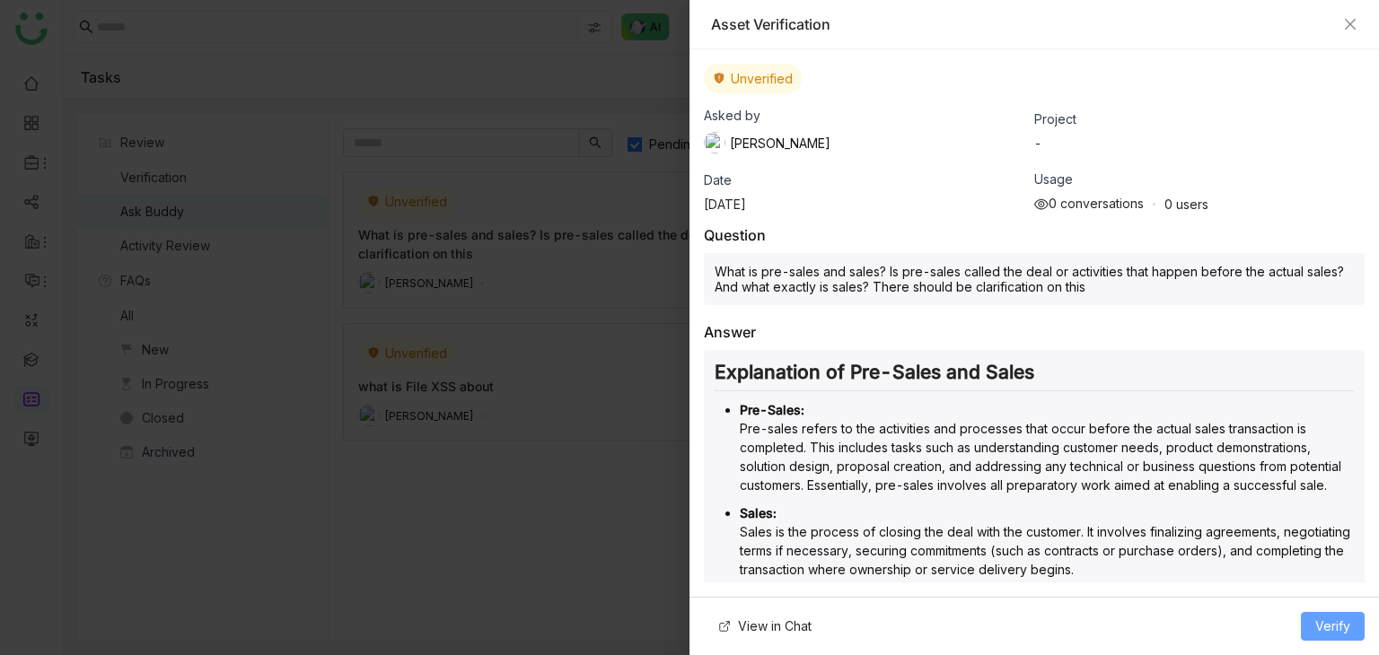
click at [1338, 614] on button "Verify" at bounding box center [1333, 626] width 64 height 29
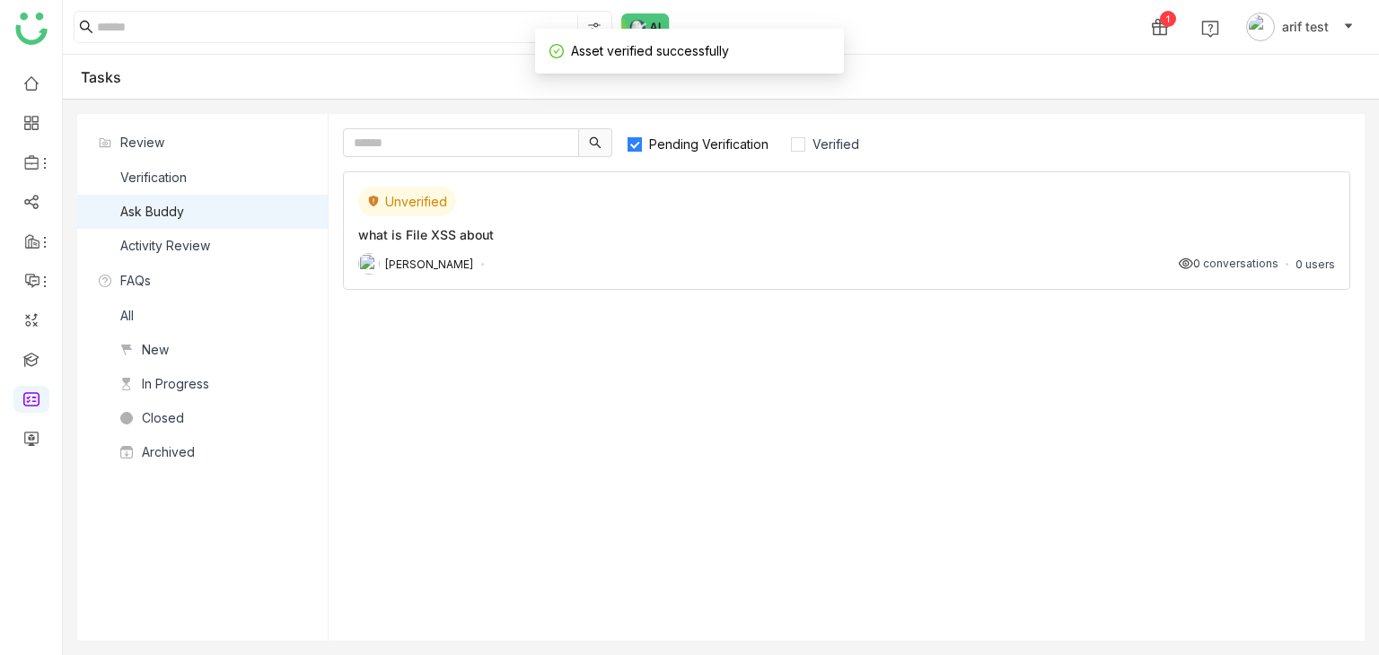
click at [723, 146] on span "Pending Verification" at bounding box center [709, 143] width 134 height 15
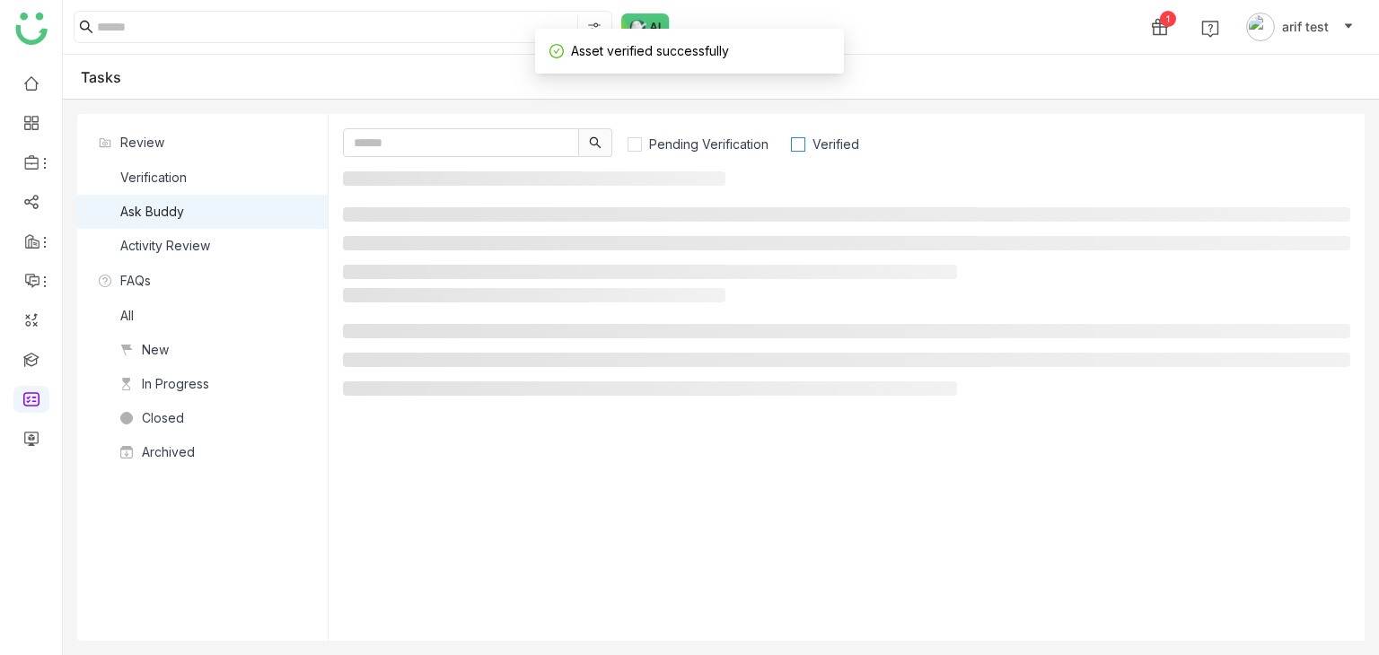
click at [842, 145] on span "Verified" at bounding box center [835, 143] width 61 height 15
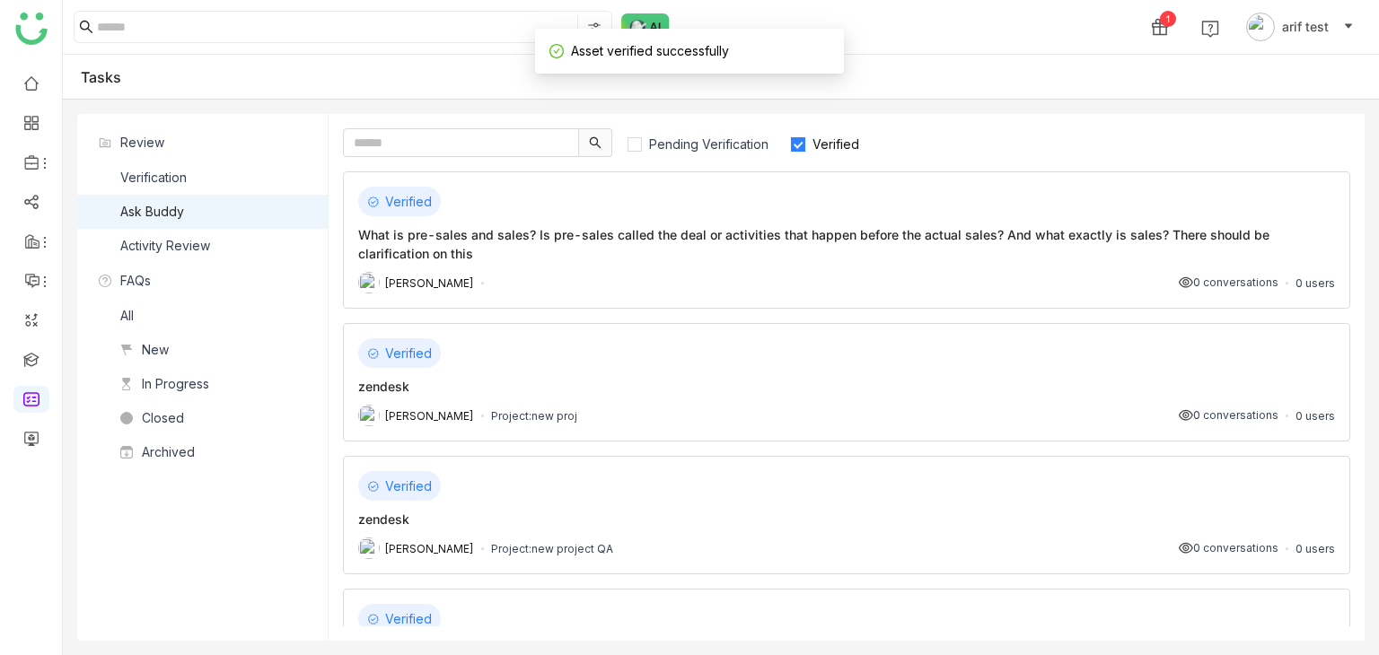
click at [588, 258] on div "What is pre-sales and sales? Is pre-sales called the deal or activities that ha…" at bounding box center [846, 244] width 977 height 38
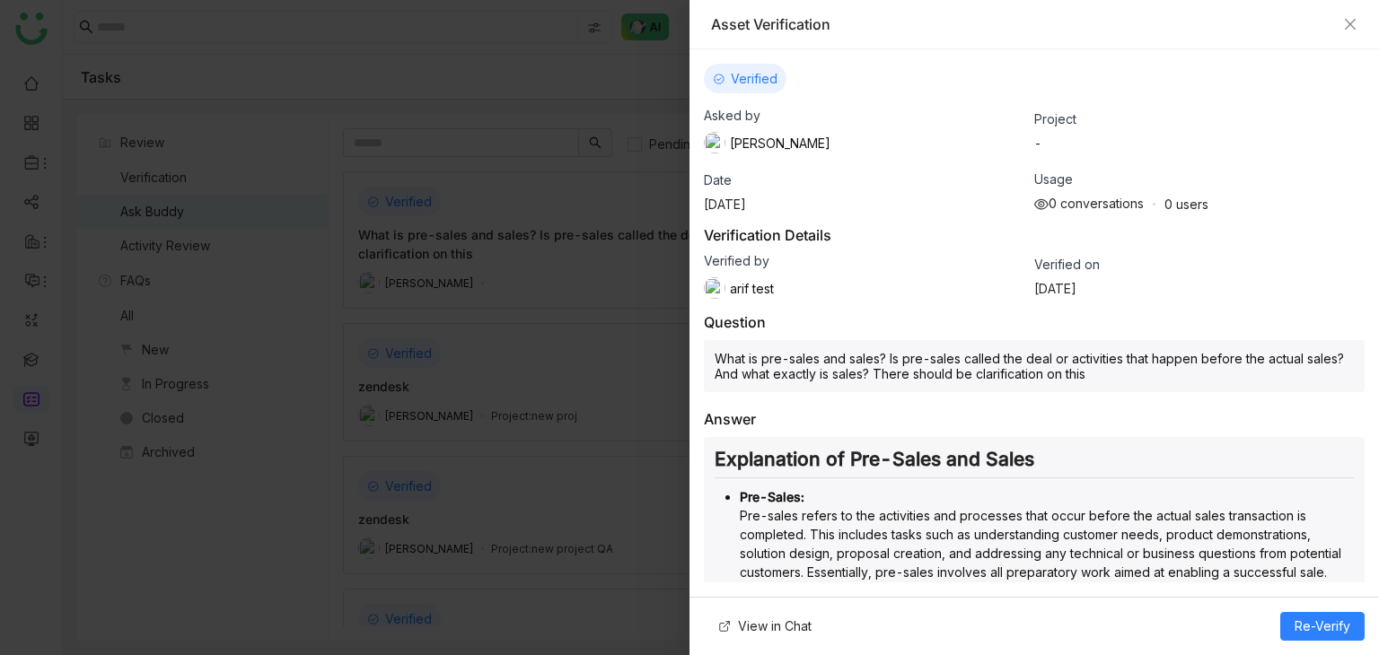
click at [751, 110] on span "Asked by" at bounding box center [732, 115] width 57 height 15
click at [861, 220] on div "Verified Asked by Arif uddin Project - Date Aug 18, 2025 Usage 0 conversations …" at bounding box center [1033, 315] width 689 height 533
click at [817, 290] on div "Verified by arif test" at bounding box center [869, 276] width 330 height 46
click at [1356, 17] on icon "Close" at bounding box center [1350, 24] width 14 height 14
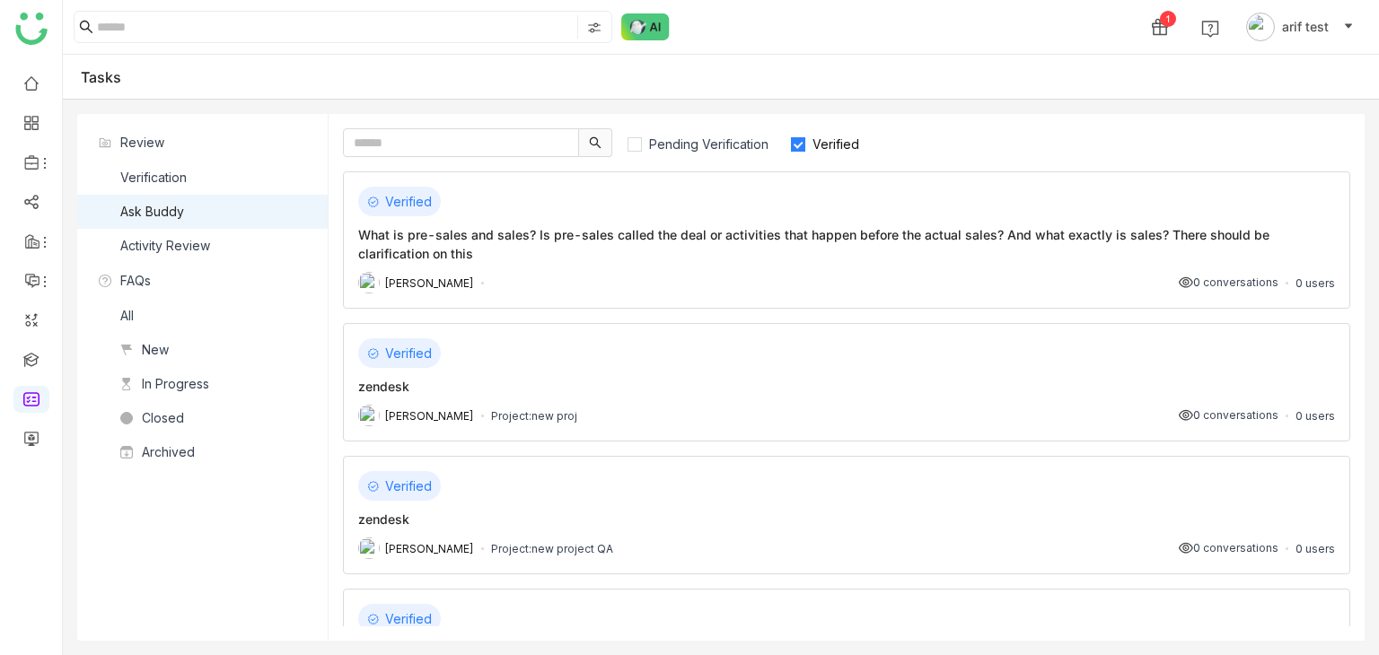
click at [952, 185] on div "Verified What is pre-sales and sales? Is pre-sales called the deal or activitie…" at bounding box center [846, 239] width 1007 height 137
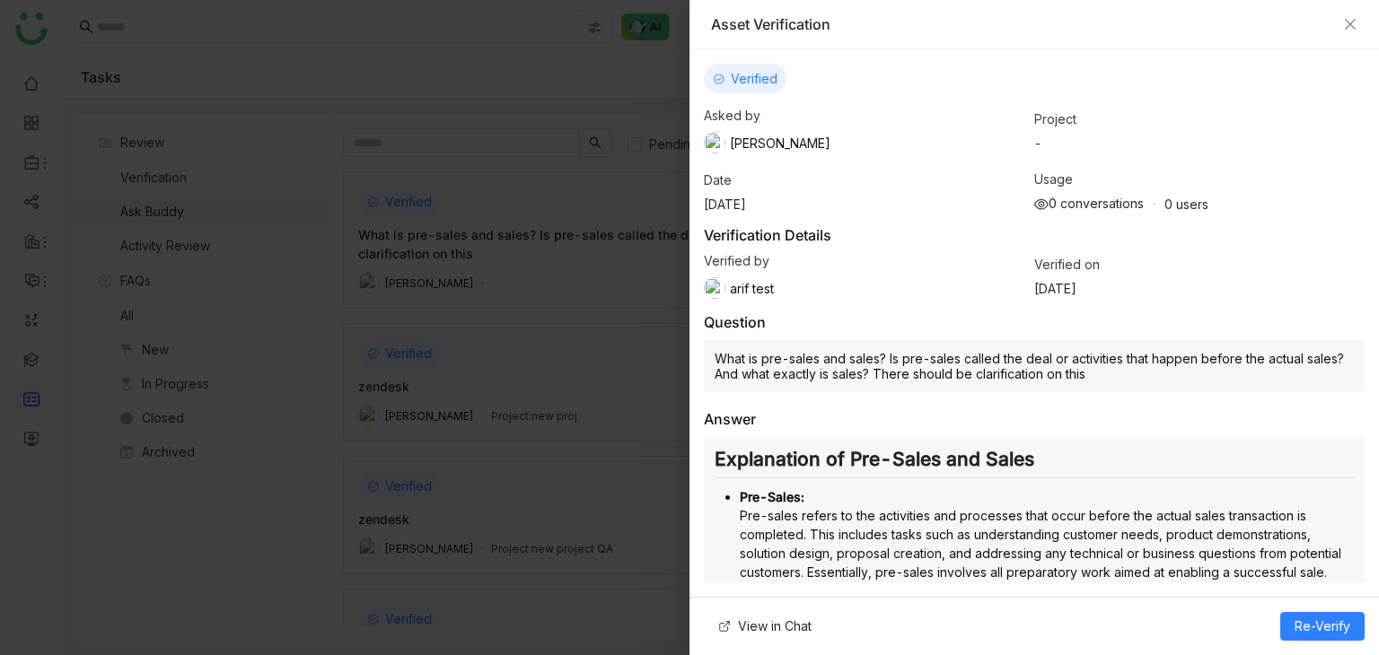
click at [503, 403] on div at bounding box center [689, 327] width 1379 height 655
